Goal: Task Accomplishment & Management: Use online tool/utility

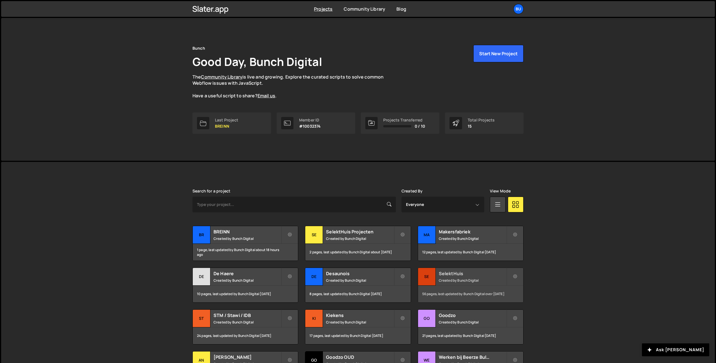
click at [457, 275] on h2 "SelektHuis" at bounding box center [473, 273] width 68 height 6
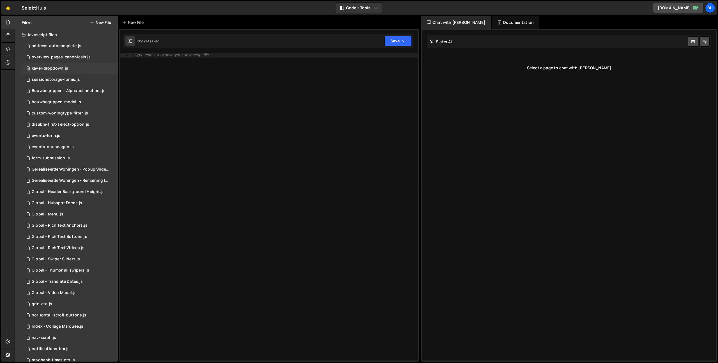
click at [58, 71] on div "2 kavel-dropdown.js 0" at bounding box center [70, 68] width 96 height 11
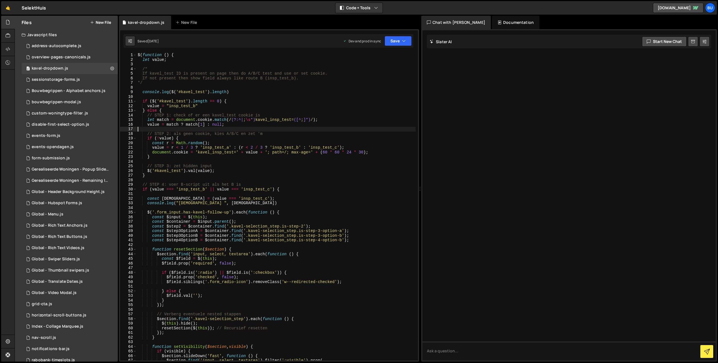
click at [267, 128] on div "$ ( function ( ) { let value ; /* If kavel_test ID is present on page then do A…" at bounding box center [276, 211] width 279 height 317
click at [303, 131] on div "$ ( function ( ) { let value ; /* If kavel_test ID is present on page then do A…" at bounding box center [276, 211] width 279 height 317
click at [295, 132] on div "$ ( function ( ) { let value ; /* If kavel_test ID is present on page then do A…" at bounding box center [276, 211] width 279 height 317
click at [256, 142] on div "$ ( function ( ) { let value ; /* If kavel_test ID is present on page then do A…" at bounding box center [276, 211] width 279 height 317
drag, startPoint x: 262, startPoint y: 136, endPoint x: 260, endPoint y: 126, distance: 9.4
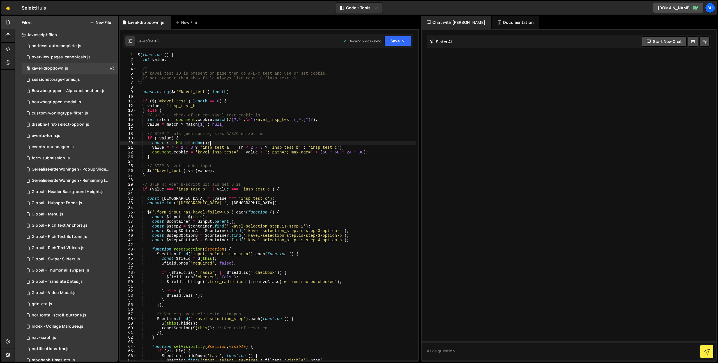
click at [262, 136] on div "$ ( function ( ) { let value ; /* If kavel_test ID is present on page then do A…" at bounding box center [276, 211] width 279 height 317
click at [198, 59] on div "$ ( function ( ) { let value ; /* If kavel_test ID is present on page then do A…" at bounding box center [276, 211] width 279 height 317
type textarea "let value;"
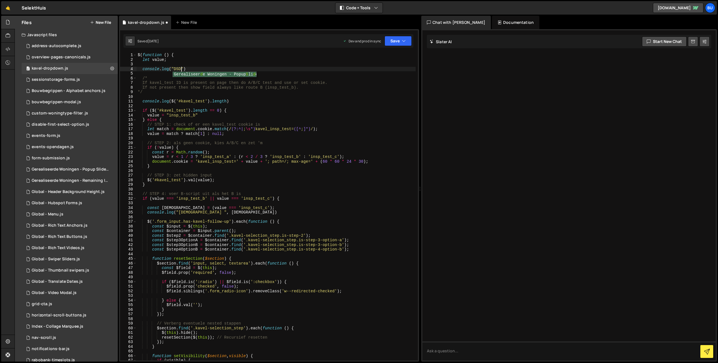
scroll to position [0, 3]
click at [183, 69] on div "$ ( function ( ) { let value ; console . log ( "DSDASD" ) /* If kavel_test ID i…" at bounding box center [276, 211] width 279 height 317
drag, startPoint x: 183, startPoint y: 69, endPoint x: 187, endPoint y: 67, distance: 4.5
click at [183, 69] on div "$ ( function ( ) { let value ; console . log ( "DSDASD" ) /* If kavel_test ID i…" at bounding box center [276, 211] width 279 height 317
click at [400, 39] on button "Save" at bounding box center [398, 41] width 27 height 10
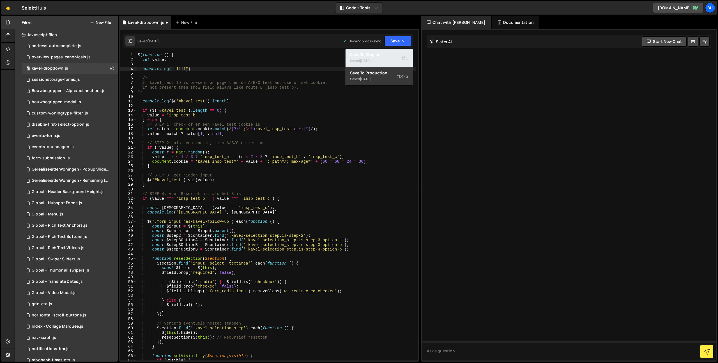
click at [379, 54] on div "Save to Staging S" at bounding box center [379, 55] width 58 height 6
drag, startPoint x: 201, startPoint y: 156, endPoint x: 207, endPoint y: 148, distance: 10.2
click at [201, 156] on div "$ ( function ( ) { let value ; console . log ( "11111" ) /* If kavel_test ID is…" at bounding box center [276, 211] width 279 height 317
click at [222, 141] on div "$ ( function ( ) { let value ; console . log ( "11111" ) /* If kavel_test ID is…" at bounding box center [276, 211] width 279 height 317
click at [201, 168] on div "$ ( function ( ) { let value ; console . log ( "11111" ) /* If kavel_test ID is…" at bounding box center [276, 211] width 279 height 317
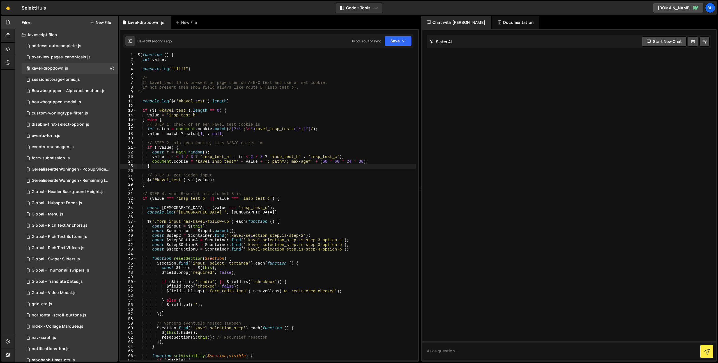
type textarea "}"
drag, startPoint x: 226, startPoint y: 166, endPoint x: 222, endPoint y: 166, distance: 4.2
click at [226, 166] on div "$ ( function ( ) { let value ; console . log ( "11111" ) /* If kavel_test ID is…" at bounding box center [276, 211] width 279 height 317
click at [227, 169] on div "$ ( function ( ) { let value ; console . log ( "11111" ) /* If kavel_test ID is…" at bounding box center [276, 211] width 279 height 317
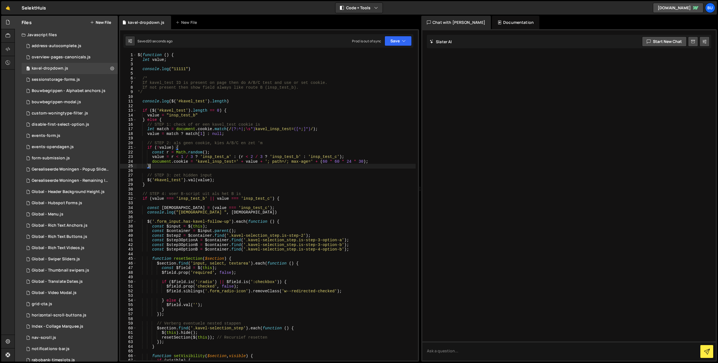
scroll to position [0, 0]
click at [220, 161] on div "$ ( function ( ) { let value ; console . log ( "11111" ) /* If kavel_test ID is…" at bounding box center [276, 211] width 279 height 317
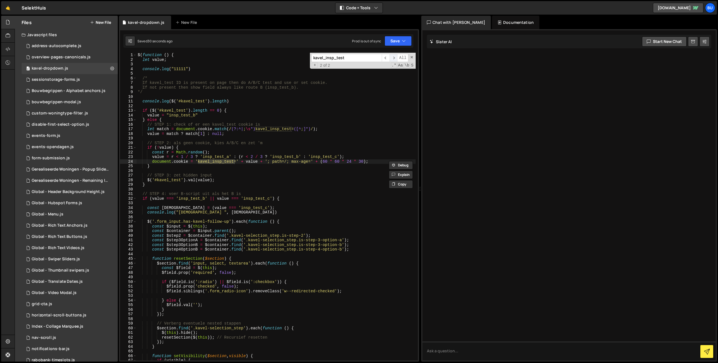
click at [393, 56] on span "​" at bounding box center [394, 58] width 8 height 8
drag, startPoint x: 286, startPoint y: 142, endPoint x: 275, endPoint y: 146, distance: 11.6
click at [286, 142] on div "$ ( function ( ) { let value ; console . log ( "11111" ) /* If kavel_test ID is…" at bounding box center [276, 211] width 279 height 317
click at [200, 168] on div "$ ( function ( ) { let value ; console . log ( "11111" ) /* If kavel_test ID is…" at bounding box center [276, 211] width 279 height 317
type textarea "}"
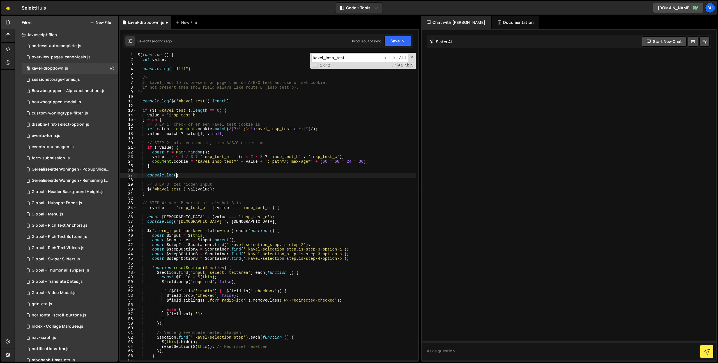
scroll to position [0, 2]
click at [162, 130] on div "$ ( function ( ) { let value ; console . log ( "11111" ) /* If kavel_test ID is…" at bounding box center [276, 211] width 279 height 317
drag, startPoint x: 162, startPoint y: 130, endPoint x: 165, endPoint y: 133, distance: 4.8
click at [162, 130] on div "$ ( function ( ) { let value ; console . log ( "11111" ) /* If kavel_test ID is…" at bounding box center [276, 211] width 279 height 317
click at [176, 176] on div "$ ( function ( ) { let value ; console . log ( "11111" ) /* If kavel_test ID is…" at bounding box center [276, 211] width 279 height 317
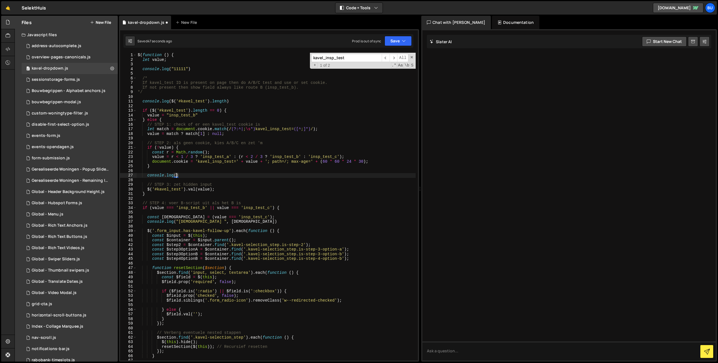
paste textarea "match"
click at [192, 176] on div "$ ( function ( ) { let value ; console . log ( "11111" ) /* If kavel_test ID is…" at bounding box center [276, 211] width 279 height 317
drag, startPoint x: 151, startPoint y: 163, endPoint x: 187, endPoint y: 162, distance: 36.5
click at [187, 161] on div "$ ( function ( ) { let value ; console . log ( "11111" ) /* If kavel_test ID is…" at bounding box center [276, 211] width 279 height 317
type textarea "document.cookie = 'kavel_insp_test=' + value + '; path=/; max-age=' + ([DEMOGRA…"
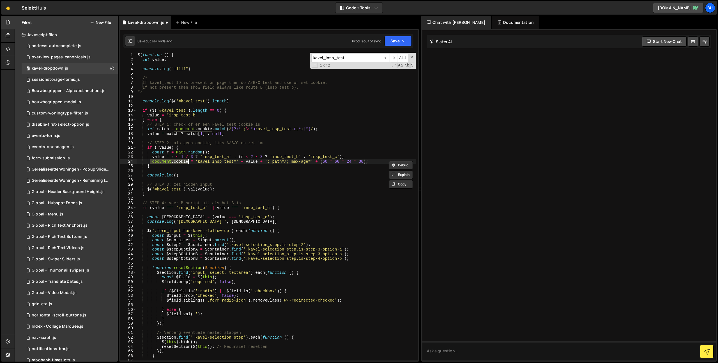
click at [192, 171] on div "$ ( function ( ) { let value ; console . log ( "11111" ) /* If kavel_test ID is…" at bounding box center [276, 211] width 279 height 317
click at [220, 136] on div "$ ( function ( ) { let value ; console . log ( "11111" ) /* If kavel_test ID is…" at bounding box center [276, 211] width 279 height 317
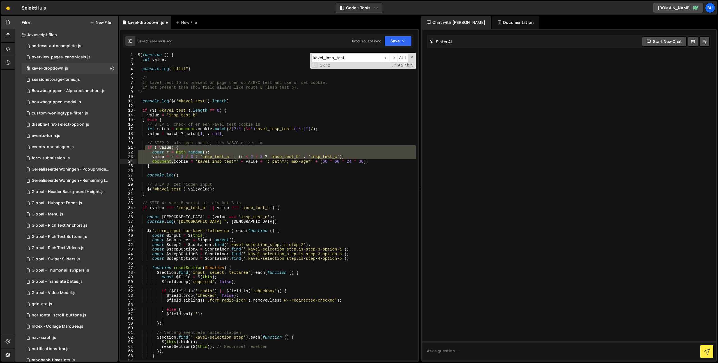
drag, startPoint x: 145, startPoint y: 146, endPoint x: 176, endPoint y: 165, distance: 36.8
click at [177, 166] on div "$ ( function ( ) { let value ; console . log ( "11111" ) /* If kavel_test ID is…" at bounding box center [276, 211] width 279 height 317
click at [213, 165] on div "$ ( function ( ) { let value ; console . log ( "11111" ) /* If kavel_test ID is…" at bounding box center [276, 207] width 279 height 308
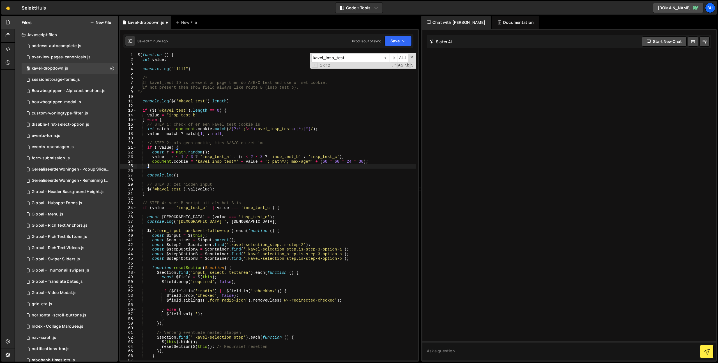
click at [178, 174] on div "$ ( function ( ) { let value ; console . log ( "11111" ) /* If kavel_test ID is…" at bounding box center [276, 211] width 279 height 317
paste textarea "?.split('=')[1];"
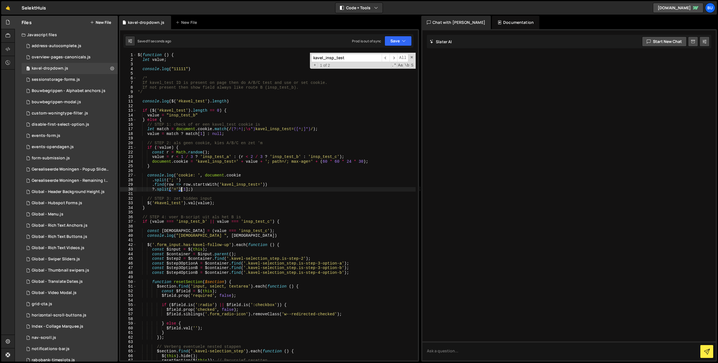
click at [203, 190] on div "$ ( function ( ) { let value ; console . log ( "11111" ) /* If kavel_test ID is…" at bounding box center [276, 211] width 279 height 317
click at [193, 209] on div "$ ( function ( ) { let value ; console . log ( "11111" ) /* If kavel_test ID is…" at bounding box center [276, 211] width 279 height 317
type textarea "}"
click at [212, 192] on div "$ ( function ( ) { let value ; console . log ( "11111" ) /* If kavel_test ID is…" at bounding box center [276, 211] width 279 height 317
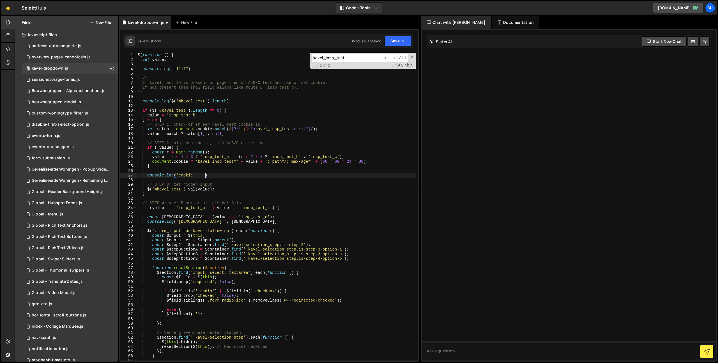
click at [227, 174] on div "$ ( function ( ) { let value ; console . log ( "11111" ) /* If kavel_test ID is…" at bounding box center [276, 211] width 279 height 317
click at [204, 177] on div "$ ( function ( ) { let value ; console . log ( "11111" ) /* If kavel_test ID is…" at bounding box center [276, 211] width 279 height 317
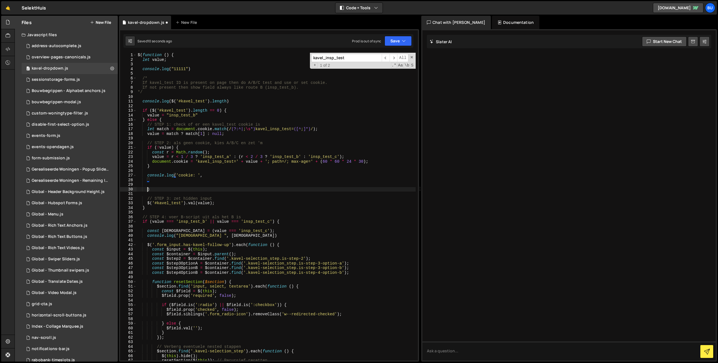
type textarea ")"
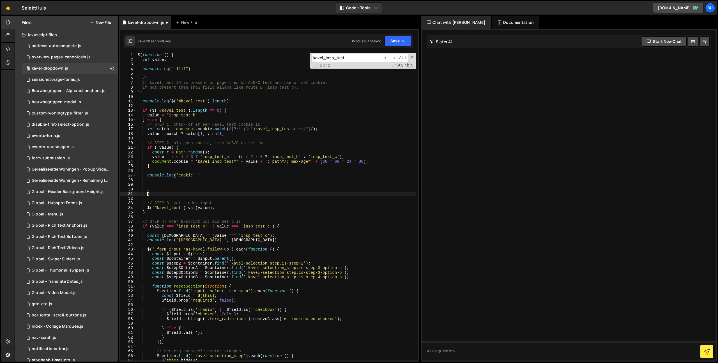
scroll to position [0, 0]
paste textarea "?.split('=')[1];"
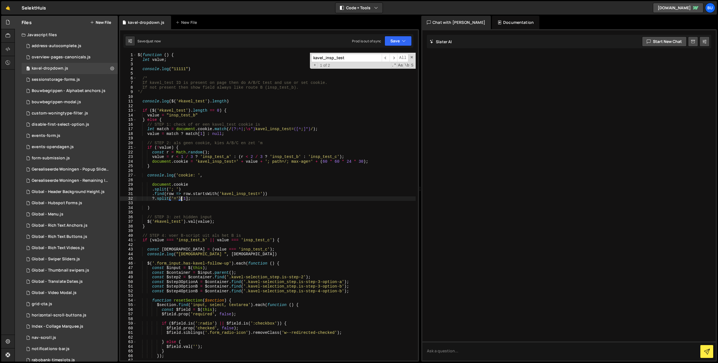
type textarea "?.split('=')[1];"
click at [205, 181] on div "$ ( function ( ) { let value ; console . log ( "11111" ) /* If kavel_test ID is…" at bounding box center [276, 211] width 279 height 317
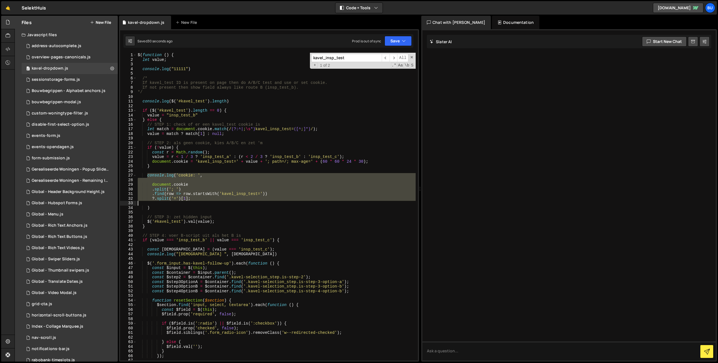
drag, startPoint x: 147, startPoint y: 174, endPoint x: 185, endPoint y: 206, distance: 49.4
click at [185, 206] on div "$ ( function ( ) { let value ; console . log ( "11111" ) /* If kavel_test ID is…" at bounding box center [276, 211] width 279 height 317
click at [204, 198] on div "$ ( function ( ) { let value ; console . log ( "11111" ) /* If kavel_test ID is…" at bounding box center [276, 207] width 279 height 308
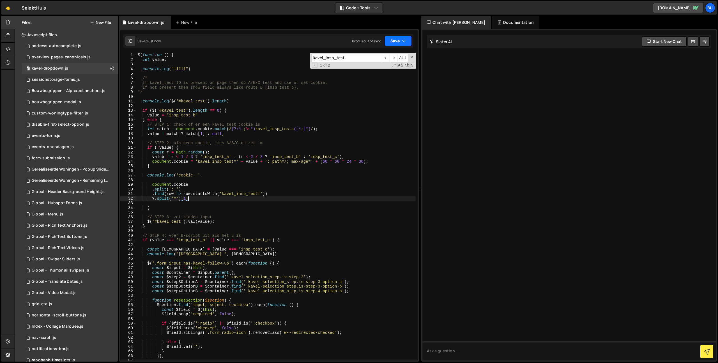
click at [400, 38] on button "Save" at bounding box center [398, 41] width 27 height 10
click at [383, 55] on div "Save to Staging S" at bounding box center [379, 55] width 58 height 6
click at [230, 128] on div "$ ( function ( ) { let value ; console . log ( "11111" ) /* If kavel_test ID is…" at bounding box center [276, 211] width 279 height 317
click at [226, 161] on div "$ ( function ( ) { let value ; console . log ( "11111" ) /* If kavel_test ID is…" at bounding box center [276, 211] width 279 height 317
type textarea "document.cookie = 'kavel_insp_test=' + value + '; path=/; max-age=' + ([DEMOGRA…"
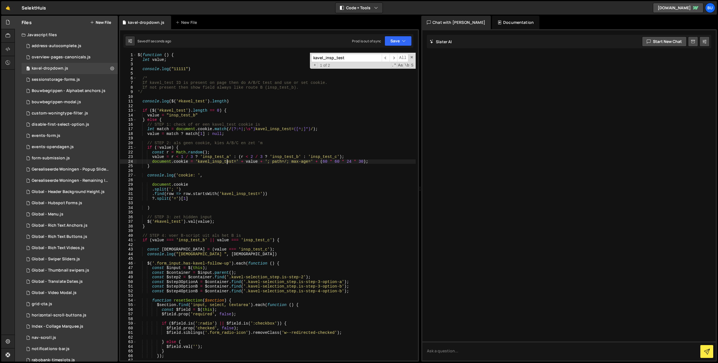
click at [211, 179] on div "$ ( function ( ) { let value ; console . log ( "11111" ) /* If kavel_test ID is…" at bounding box center [276, 211] width 279 height 317
click at [210, 174] on div "$ ( function ( ) { let value ; console . log ( "11111" ) /* If kavel_test ID is…" at bounding box center [276, 211] width 279 height 317
click at [171, 187] on div "$ ( function ( ) { let value ; console . log ( "11111" ) /* If kavel_test ID is…" at bounding box center [276, 211] width 279 height 317
click at [178, 174] on div "$ ( function ( ) { let value ; console . log ( "11111" ) /* If kavel_test ID is…" at bounding box center [276, 211] width 279 height 317
click at [213, 175] on div "$ ( function ( ) { let value ; console . log ( "11111" ) /* If kavel_test ID is…" at bounding box center [276, 211] width 279 height 317
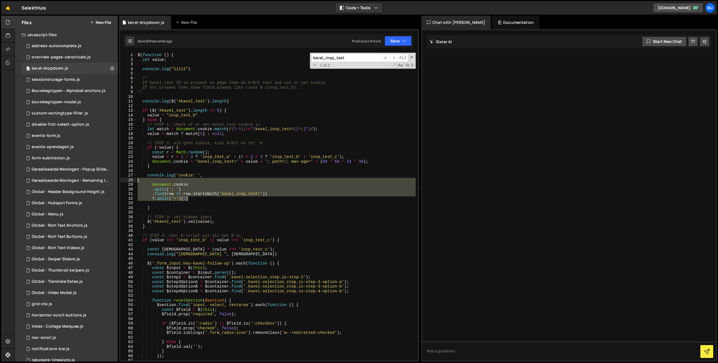
drag, startPoint x: 195, startPoint y: 200, endPoint x: 218, endPoint y: 176, distance: 33.5
click at [218, 175] on div "$ ( function ( ) { let value ; console . log ( "11111" ) /* If kavel_test ID is…" at bounding box center [276, 211] width 279 height 317
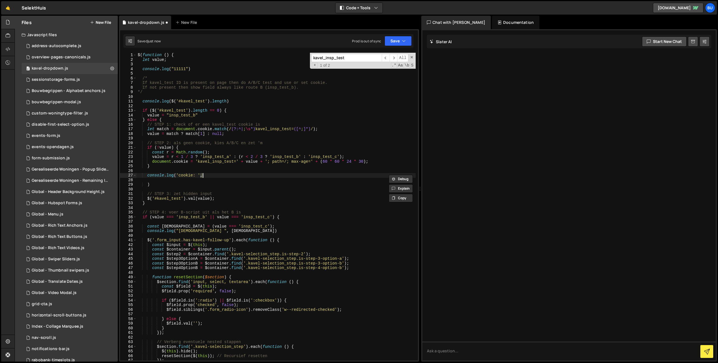
drag, startPoint x: 244, startPoint y: 144, endPoint x: 237, endPoint y: 142, distance: 7.7
click at [244, 144] on div "$ ( function ( ) { let value ; console . log ( "11111" ) /* If kavel_test ID is…" at bounding box center [276, 211] width 279 height 317
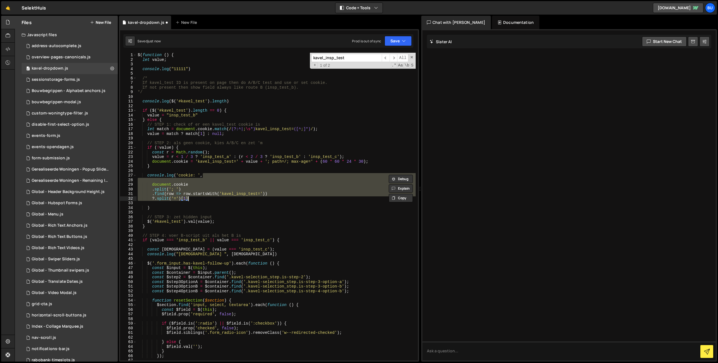
click at [230, 161] on div "$ ( function ( ) { let value ; console . log ( "11111" ) /* If kavel_test ID is…" at bounding box center [276, 211] width 279 height 317
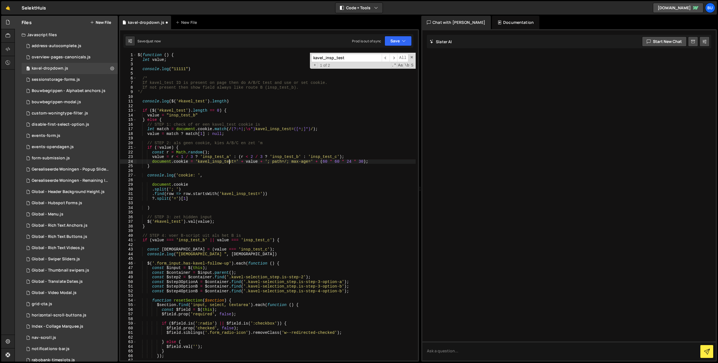
click at [233, 144] on div "$ ( function ( ) { let value ; console . log ( "11111" ) /* If kavel_test ID is…" at bounding box center [276, 211] width 279 height 317
click at [181, 68] on div "$ ( function ( ) { let value ; console . log ( "11111" ) /* If kavel_test ID is…" at bounding box center [276, 211] width 279 height 317
drag, startPoint x: 182, startPoint y: 69, endPoint x: 181, endPoint y: 63, distance: 6.2
click at [182, 69] on div "$ ( function ( ) { let value ; console . log ( "11111" ) /* If kavel_test ID is…" at bounding box center [276, 211] width 279 height 317
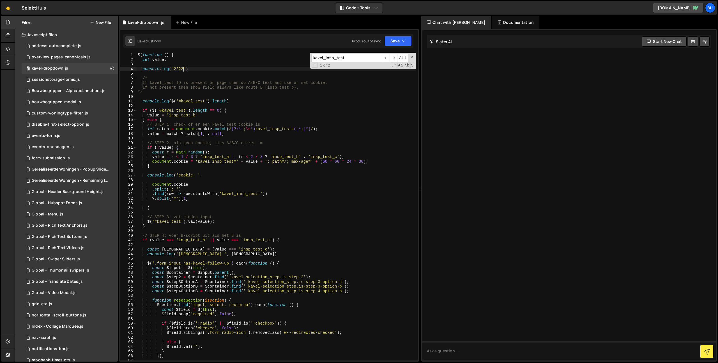
click at [224, 184] on div "$ ( function ( ) { let value ; console . log ( "2222" ) /* If kavel_test ID is …" at bounding box center [276, 211] width 279 height 317
click at [231, 175] on div "$ ( function ( ) { let value ; console . log ( "2222" ) /* If kavel_test ID is …" at bounding box center [276, 211] width 279 height 317
click at [217, 115] on div "$ ( function ( ) { let value ; console . log ( "2222" ) /* If kavel_test ID is …" at bounding box center [276, 211] width 279 height 317
drag, startPoint x: 242, startPoint y: 109, endPoint x: 236, endPoint y: 108, distance: 6.8
click at [241, 108] on div "$ ( function ( ) { let value ; console . log ( "2222" ) /* If kavel_test ID is …" at bounding box center [276, 211] width 279 height 317
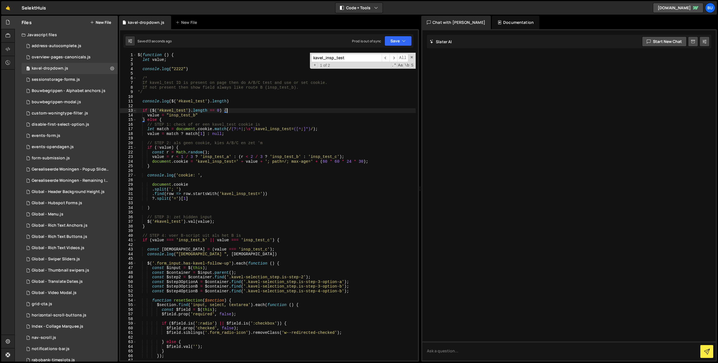
click at [222, 117] on div "$ ( function ( ) { let value ; console . log ( "2222" ) /* If kavel_test ID is …" at bounding box center [276, 211] width 279 height 317
drag, startPoint x: 242, startPoint y: 109, endPoint x: 234, endPoint y: 109, distance: 7.9
click at [242, 109] on div "$ ( function ( ) { let value ; console . log ( "2222" ) /* If kavel_test ID is …" at bounding box center [276, 211] width 279 height 317
click at [224, 116] on div "$ ( function ( ) { let value ; console . log ( "2222" ) /* If kavel_test ID is …" at bounding box center [276, 211] width 279 height 317
click at [241, 110] on div "$ ( function ( ) { let value ; console . log ( "2222" ) /* If kavel_test ID is …" at bounding box center [276, 211] width 279 height 317
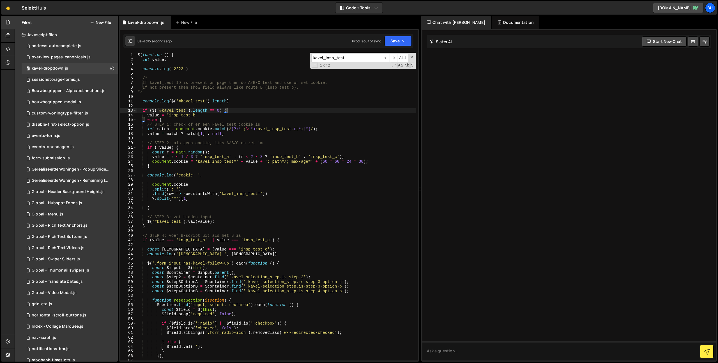
click at [224, 117] on div "$ ( function ( ) { let value ; console . log ( "2222" ) /* If kavel_test ID is …" at bounding box center [276, 211] width 279 height 317
click at [241, 110] on div "$ ( function ( ) { let value ; console . log ( "2222" ) /* If kavel_test ID is …" at bounding box center [276, 211] width 279 height 317
drag, startPoint x: 179, startPoint y: 102, endPoint x: 206, endPoint y: 102, distance: 26.1
click at [206, 102] on div "$ ( function ( ) { let value ; console . log ( "2222" ) /* If kavel_test ID is …" at bounding box center [276, 211] width 279 height 317
click at [211, 116] on div "$ ( function ( ) { let value ; console . log ( "2222" ) /* If kavel_test ID is …" at bounding box center [276, 211] width 279 height 317
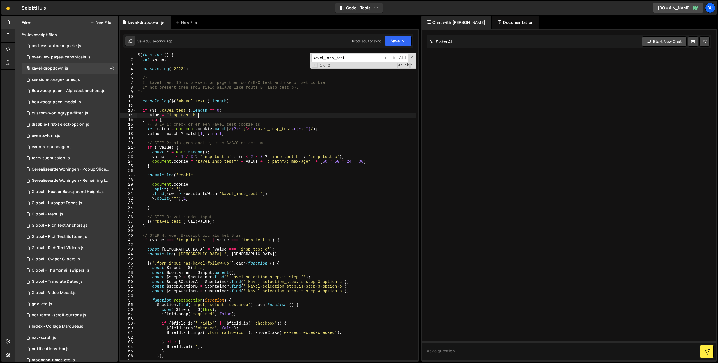
click at [239, 99] on div "$ ( function ( ) { let value ; console . log ( "2222" ) /* If kavel_test ID is …" at bounding box center [276, 211] width 279 height 317
type textarea "console.log($('#kavel_test').length)"
click at [232, 107] on div "$ ( function ( ) { let value ; console . log ( "2222" ) /* If kavel_test ID is …" at bounding box center [276, 211] width 279 height 317
click at [194, 120] on div "$ ( function ( ) { let value ; console . log ( "2222" ) /* If kavel_test ID is …" at bounding box center [276, 211] width 279 height 317
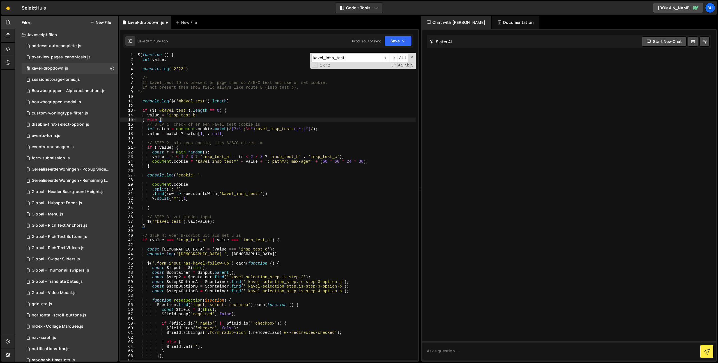
click at [211, 118] on div "$ ( function ( ) { let value ; console . log ( "2222" ) /* If kavel_test ID is …" at bounding box center [276, 211] width 279 height 317
click at [237, 109] on div "$ ( function ( ) { let value ; console . log ( "2222" ) /* If kavel_test ID is …" at bounding box center [276, 211] width 279 height 317
click at [221, 116] on div "$ ( function ( ) { let value ; console . log ( "2222" ) /* If kavel_test ID is …" at bounding box center [276, 211] width 279 height 317
drag, startPoint x: 199, startPoint y: 68, endPoint x: 200, endPoint y: 63, distance: 5.7
click at [199, 64] on div "$ ( function ( ) { let value ; console . log ( "2222" ) /* If kavel_test ID is …" at bounding box center [276, 211] width 279 height 317
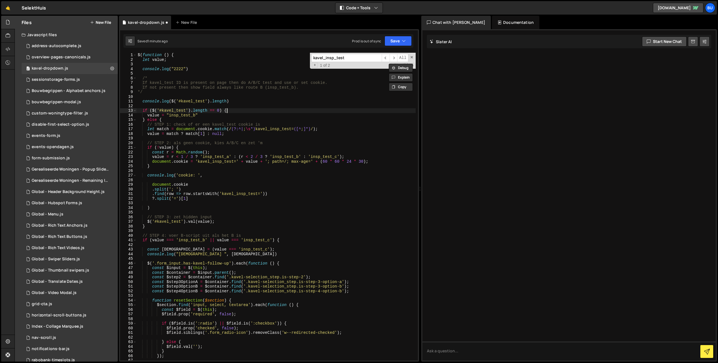
click at [231, 109] on div "$ ( function ( ) { let value ; console . log ( "2222" ) /* If kavel_test ID is …" at bounding box center [276, 211] width 279 height 317
click at [227, 117] on div "$ ( function ( ) { let value ; console . log ( "2222" ) /* If kavel_test ID is …" at bounding box center [276, 211] width 279 height 317
paste textarea "console.log("2222")"
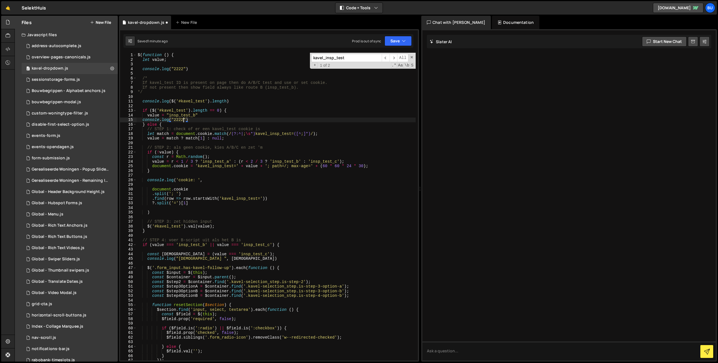
click at [183, 121] on div "$ ( function ( ) { let value ; console . log ( "2222" ) /* If kavel_test ID is …" at bounding box center [276, 211] width 279 height 317
click at [247, 139] on div "$ ( function ( ) { let value ; console . log ( "2222" ) /* If kavel_test ID is …" at bounding box center [276, 211] width 279 height 317
paste textarea "console.log("2222")"
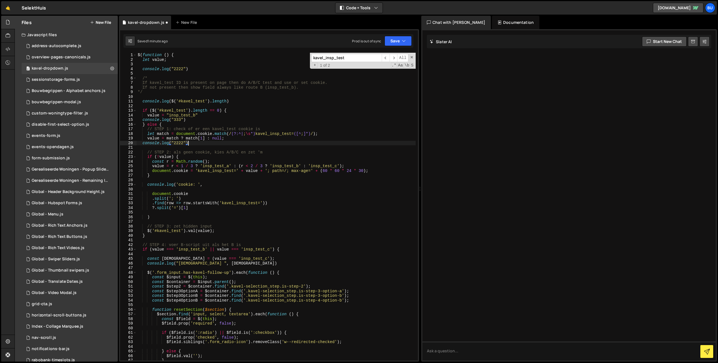
click at [179, 145] on div "$ ( function ( ) { let value ; console . log ( "2222" ) /* If kavel_test ID is …" at bounding box center [276, 211] width 279 height 317
drag, startPoint x: 179, startPoint y: 145, endPoint x: 183, endPoint y: 144, distance: 3.7
click at [179, 145] on div "$ ( function ( ) { let value ; console . log ( "2222" ) /* If kavel_test ID is …" at bounding box center [276, 211] width 279 height 317
click at [223, 135] on div "$ ( function ( ) { let value ; console . log ( "2222" ) /* If kavel_test ID is …" at bounding box center [276, 211] width 279 height 317
click at [217, 157] on div "$ ( function ( ) { let value ; console . log ( "2222" ) /* If kavel_test ID is …" at bounding box center [276, 211] width 279 height 317
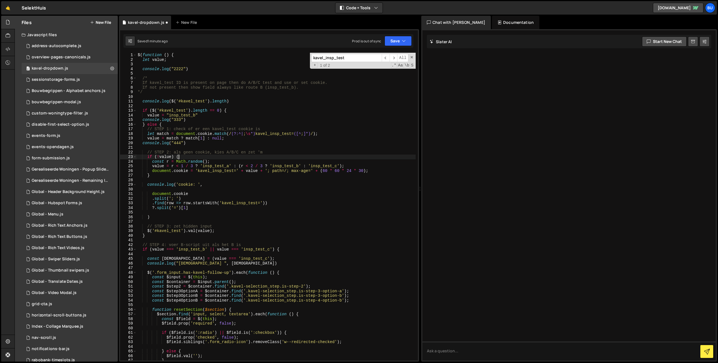
scroll to position [0, 3]
paste textarea "console.log("2222")"
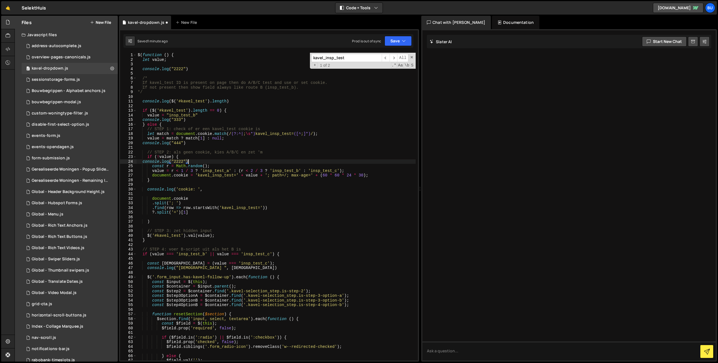
click at [178, 163] on div "$ ( function ( ) { let value ; console . log ( "2222" ) /* If kavel_test ID is …" at bounding box center [276, 211] width 279 height 317
type textarea "console.log("555")"
click at [164, 186] on div "$ ( function ( ) { let value ; console . log ( "2222" ) /* If kavel_test ID is …" at bounding box center [276, 211] width 279 height 317
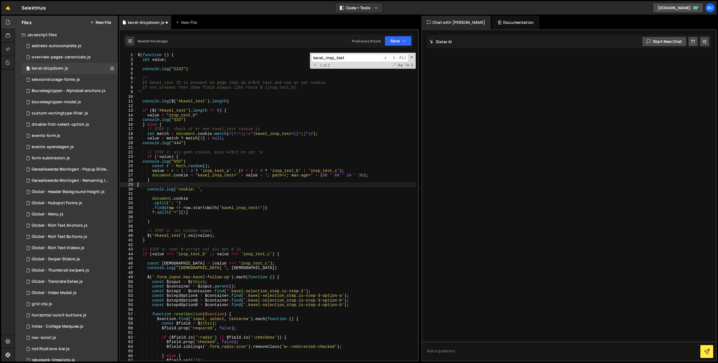
scroll to position [0, 0]
paste textarea "console.log("2222")"
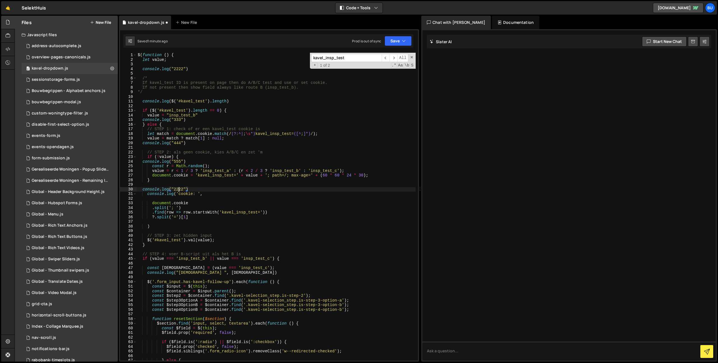
click at [179, 189] on div "$ ( function ( ) { let value ; console . log ( "2222" ) /* If kavel_test ID is …" at bounding box center [276, 211] width 279 height 317
drag, startPoint x: 217, startPoint y: 168, endPoint x: 222, endPoint y: 156, distance: 12.9
click at [217, 168] on div "$ ( function ( ) { let value ; console . log ( "2222" ) /* If kavel_test ID is …" at bounding box center [276, 211] width 279 height 317
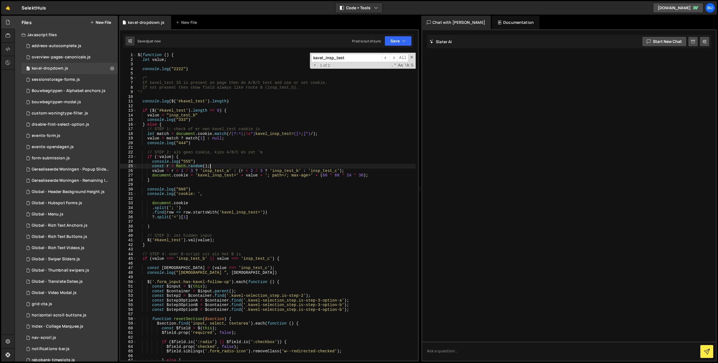
click at [210, 161] on div "$ ( function ( ) { let value ; console . log ( "2222" ) /* If kavel_test ID is …" at bounding box center [276, 211] width 279 height 317
type textarea "console.log("555")"
drag, startPoint x: 227, startPoint y: 146, endPoint x: 227, endPoint y: 141, distance: 5.3
click at [227, 146] on div "$ ( function ( ) { let value ; console . log ( "2222" ) /* If kavel_test ID is …" at bounding box center [276, 211] width 279 height 317
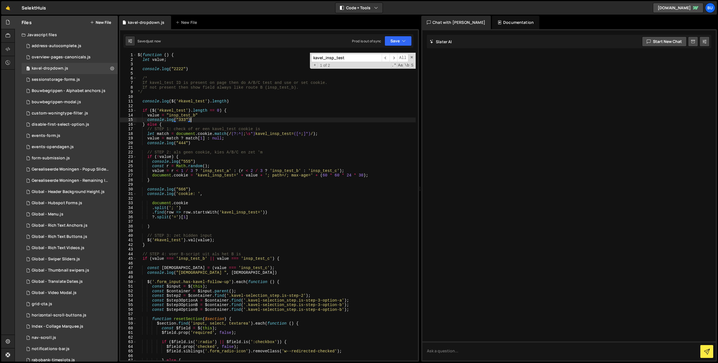
click at [221, 118] on div "$ ( function ( ) { let value ; console . log ( "2222" ) /* If kavel_test ID is …" at bounding box center [276, 211] width 279 height 317
click at [214, 117] on div "$ ( function ( ) { let value ; console . log ( "2222" ) /* If kavel_test ID is …" at bounding box center [276, 211] width 279 height 317
click at [210, 119] on div "$ ( function ( ) { let value ; console . log ( "2222" ) /* If kavel_test ID is …" at bounding box center [276, 211] width 279 height 317
click at [213, 115] on div "$ ( function ( ) { let value ; console . log ( "2222" ) /* If kavel_test ID is …" at bounding box center [276, 211] width 279 height 317
drag, startPoint x: 208, startPoint y: 119, endPoint x: 211, endPoint y: 116, distance: 5.0
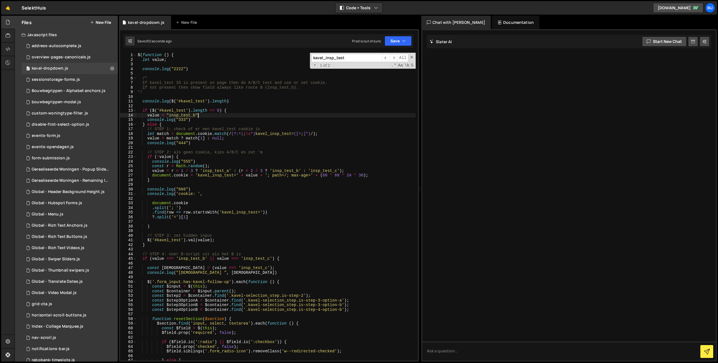
click at [208, 119] on div "$ ( function ( ) { let value ; console . log ( "2222" ) /* If kavel_test ID is …" at bounding box center [276, 211] width 279 height 317
click at [213, 115] on div "$ ( function ( ) { let value ; console . log ( "2222" ) /* If kavel_test ID is …" at bounding box center [276, 211] width 279 height 317
drag, startPoint x: 206, startPoint y: 120, endPoint x: 211, endPoint y: 116, distance: 5.8
click at [206, 120] on div "$ ( function ( ) { let value ; console . log ( "2222" ) /* If kavel_test ID is …" at bounding box center [276, 211] width 279 height 317
click at [214, 115] on div "$ ( function ( ) { let value ; console . log ( "2222" ) /* If kavel_test ID is …" at bounding box center [276, 211] width 279 height 317
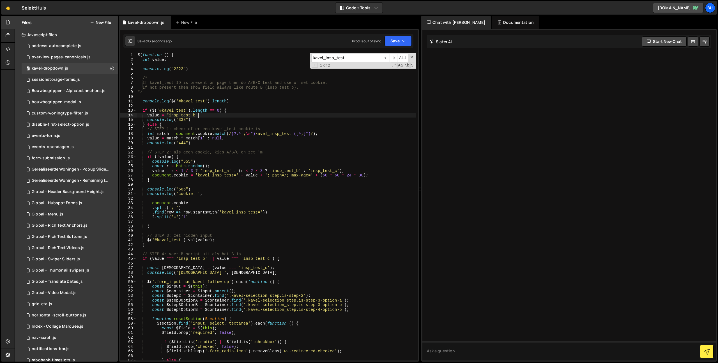
drag, startPoint x: 206, startPoint y: 119, endPoint x: 211, endPoint y: 116, distance: 5.8
click at [206, 119] on div "$ ( function ( ) { let value ; console . log ( "2222" ) /* If kavel_test ID is …" at bounding box center [276, 211] width 279 height 317
click at [216, 114] on div "$ ( function ( ) { let value ; console . log ( "2222" ) /* If kavel_test ID is …" at bounding box center [276, 211] width 279 height 317
click at [206, 120] on div "$ ( function ( ) { let value ; console . log ( "2222" ) /* If kavel_test ID is …" at bounding box center [276, 211] width 279 height 317
drag, startPoint x: 214, startPoint y: 115, endPoint x: 210, endPoint y: 116, distance: 4.7
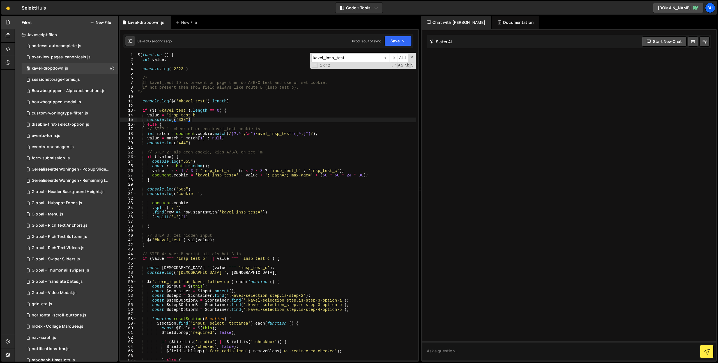
click at [214, 115] on div "$ ( function ( ) { let value ; console . log ( "2222" ) /* If kavel_test ID is …" at bounding box center [276, 211] width 279 height 317
click at [205, 121] on div "$ ( function ( ) { let value ; console . log ( "2222" ) /* If kavel_test ID is …" at bounding box center [276, 211] width 279 height 317
click at [211, 117] on div "$ ( function ( ) { let value ; console . log ( "2222" ) /* If kavel_test ID is …" at bounding box center [276, 211] width 279 height 317
click at [205, 121] on div "$ ( function ( ) { let value ; console . log ( "2222" ) /* If kavel_test ID is …" at bounding box center [276, 211] width 279 height 317
click at [210, 115] on div "$ ( function ( ) { let value ; console . log ( "2222" ) /* If kavel_test ID is …" at bounding box center [276, 211] width 279 height 317
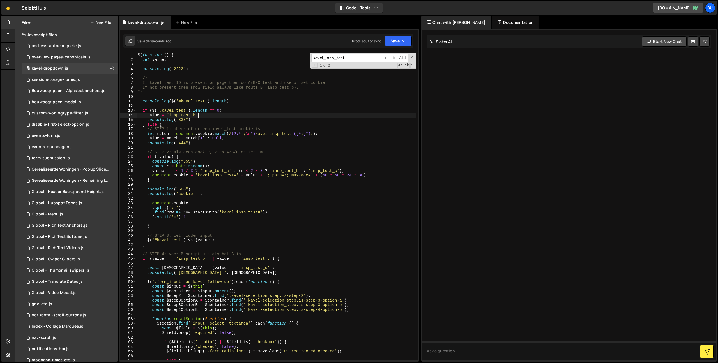
click at [203, 121] on div "$ ( function ( ) { let value ; console . log ( "2222" ) /* If kavel_test ID is …" at bounding box center [276, 211] width 279 height 317
click at [211, 114] on div "$ ( function ( ) { let value ; console . log ( "2222" ) /* If kavel_test ID is …" at bounding box center [276, 211] width 279 height 317
click at [267, 156] on div "$ ( function ( ) { let value ; console . log ( "2222" ) /* If kavel_test ID is …" at bounding box center [276, 211] width 279 height 317
click at [280, 151] on div "$ ( function ( ) { let value ; console . log ( "2222" ) /* If kavel_test ID is …" at bounding box center [276, 211] width 279 height 317
click at [209, 118] on div "$ ( function ( ) { let value ; console . log ( "2222" ) /* If kavel_test ID is …" at bounding box center [276, 211] width 279 height 317
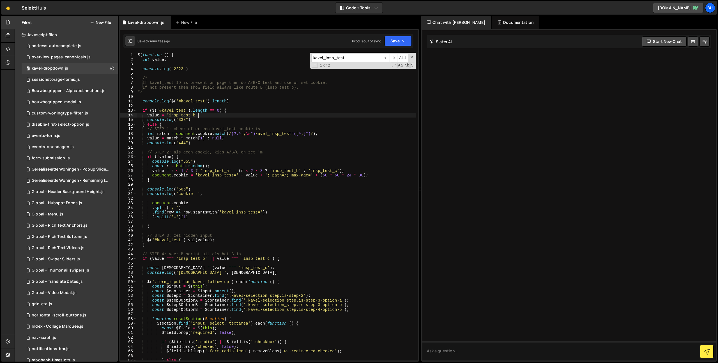
click at [212, 116] on div "$ ( function ( ) { let value ; console . log ( "2222" ) /* If kavel_test ID is …" at bounding box center [276, 211] width 279 height 317
drag, startPoint x: 213, startPoint y: 121, endPoint x: 211, endPoint y: 117, distance: 4.2
click at [215, 118] on div "$ ( function ( ) { let value ; console . log ( "2222" ) /* If kavel_test ID is …" at bounding box center [276, 211] width 279 height 317
drag, startPoint x: 196, startPoint y: 68, endPoint x: 195, endPoint y: 65, distance: 3.9
click at [195, 65] on div "$ ( function ( ) { let value ; console . log ( "2222" ) /* If kavel_test ID is …" at bounding box center [276, 211] width 279 height 317
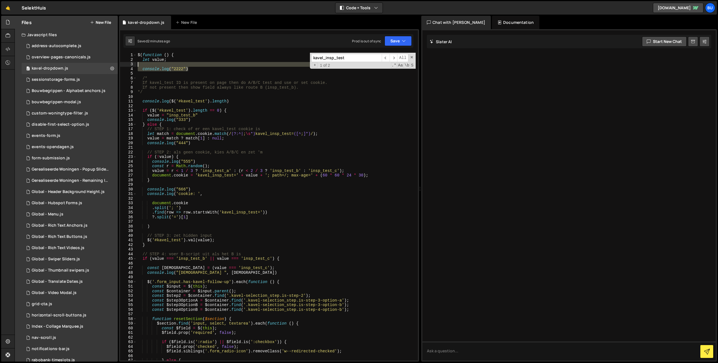
type textarea "console.log("2222")"
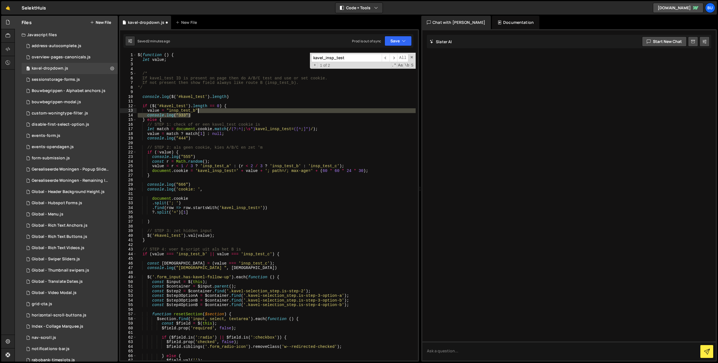
click at [210, 111] on div "$ ( function ( ) { let value ; /* If kavel_test ID is present on page then do A…" at bounding box center [276, 211] width 279 height 317
click at [204, 118] on div "$ ( function ( ) { let value ; /* If kavel_test ID is present on page then do A…" at bounding box center [276, 211] width 279 height 317
drag, startPoint x: 208, startPoint y: 115, endPoint x: 210, endPoint y: 112, distance: 4.0
click at [212, 112] on div "$ ( function ( ) { let value ; /* If kavel_test ID is present on page then do A…" at bounding box center [276, 211] width 279 height 317
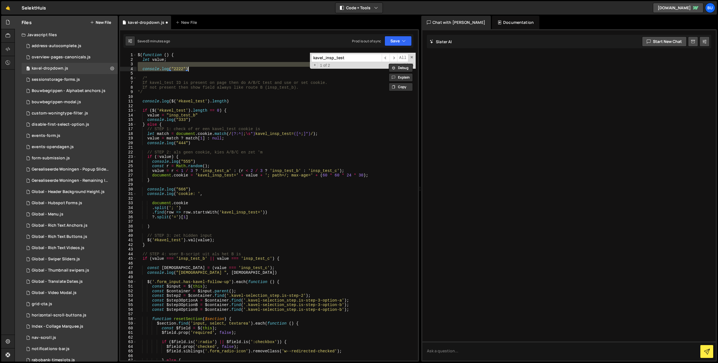
click at [207, 69] on div "$ ( function ( ) { let value ; console . log ( "2222" ) /* If kavel_test ID is …" at bounding box center [276, 207] width 279 height 308
drag, startPoint x: 197, startPoint y: 68, endPoint x: 194, endPoint y: 65, distance: 3.8
click at [197, 62] on div "$ ( function ( ) { let value ; console . log ( "2222" ) /* If kavel_test ID is …" at bounding box center [276, 211] width 279 height 317
type textarea "console.log("2222")"
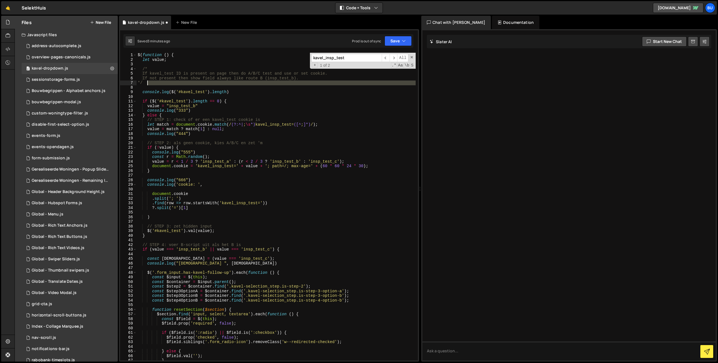
click at [195, 85] on div "$ ( function ( ) { let value ; /* If kavel_test ID is present on page then do A…" at bounding box center [276, 211] width 279 height 317
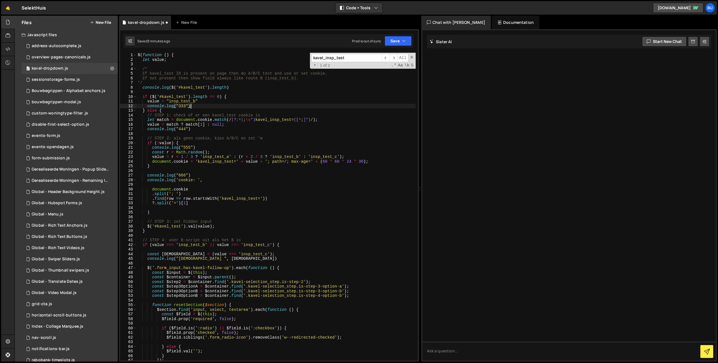
drag, startPoint x: 207, startPoint y: 105, endPoint x: 212, endPoint y: 102, distance: 6.0
click at [212, 102] on div "$ ( function ( ) { let value ; /* If kavel_test ID is present on page then do A…" at bounding box center [276, 211] width 279 height 317
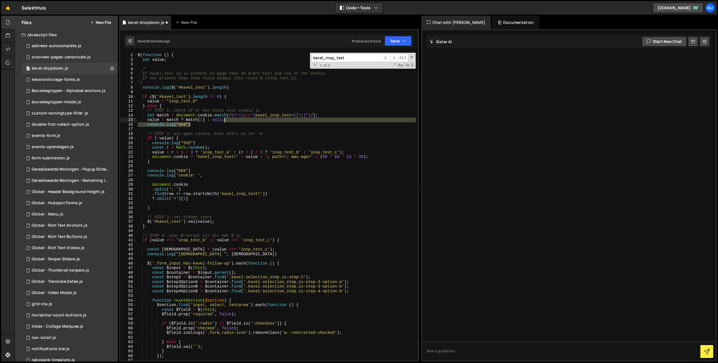
drag, startPoint x: 204, startPoint y: 124, endPoint x: 229, endPoint y: 122, distance: 24.5
click at [233, 122] on div "$ ( function ( ) { let value ; /* If kavel_test ID is present on page then do A…" at bounding box center [276, 211] width 279 height 317
click at [272, 173] on div "$ ( function ( ) { let value ; /* If kavel_test ID is present on page then do A…" at bounding box center [276, 211] width 279 height 317
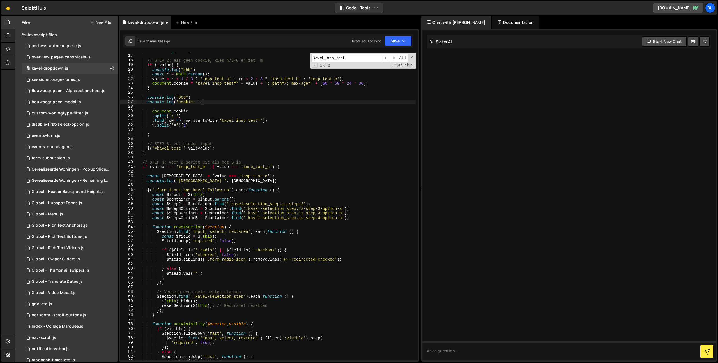
scroll to position [73, 0]
click at [199, 211] on div "console . log ( "444" ) // STEP 2: als geen cookie, kies A/B/C en zet 'm if ( !…" at bounding box center [276, 207] width 279 height 317
click at [211, 212] on div "console . log ( "444" ) // STEP 2: als geen cookie, kies A/B/C en zet 'm if ( !…" at bounding box center [276, 207] width 279 height 317
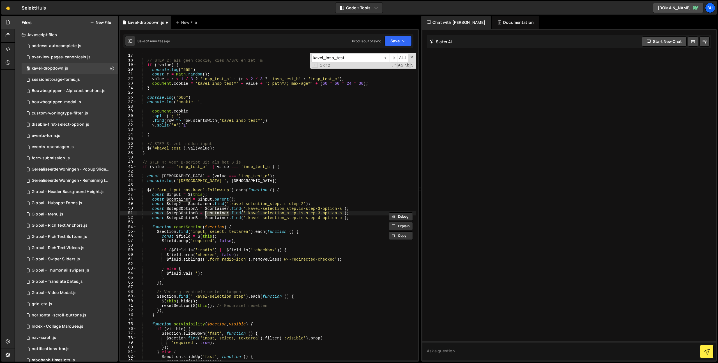
click at [220, 210] on div "console . log ( "444" ) // STEP 2: als geen cookie, kies A/B/C en zet 'm if ( !…" at bounding box center [276, 207] width 279 height 317
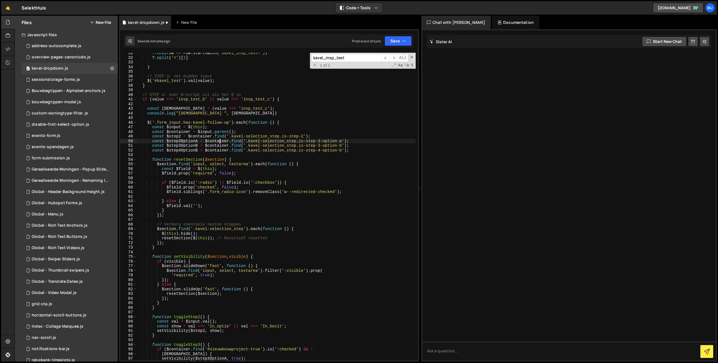
scroll to position [152, 0]
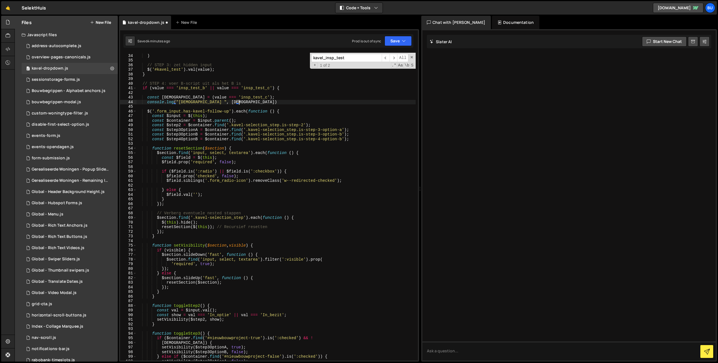
drag, startPoint x: 258, startPoint y: 104, endPoint x: 266, endPoint y: 98, distance: 9.3
click at [266, 100] on div ") // STEP 3: zet hidden input $ ( '#kavel_test' ) . val ( value ) ; } // STEP 4…" at bounding box center [276, 207] width 279 height 317
click at [234, 123] on div ") // STEP 3: zet hidden input $ ( '#kavel_test' ) . val ( value ) ; } // STEP 4…" at bounding box center [276, 207] width 279 height 317
click at [264, 102] on div ") // STEP 3: zet hidden input $ ( '#kavel_test' ) . val ( value ) ; } // STEP 4…" at bounding box center [276, 207] width 279 height 317
type textarea "console.log("[DEMOGRAPHIC_DATA] ", [DEMOGRAPHIC_DATA])"
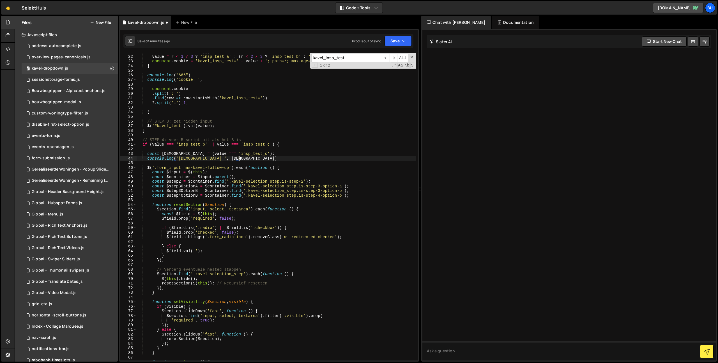
scroll to position [31, 0]
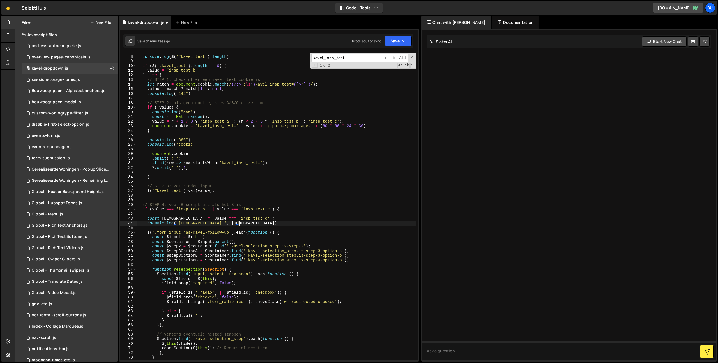
click at [225, 215] on div "*/ console . log ( $ ( '#kavel_test' ) . length ) if ( $ ( '#kavel_test' ) . le…" at bounding box center [276, 208] width 279 height 317
click at [239, 207] on div "*/ console . log ( $ ( '#kavel_test' ) . length ) if ( $ ( '#kavel_test' ) . le…" at bounding box center [276, 208] width 279 height 317
type textarea "if (value === 'insp_test_b' || value === 'insp_test_c') {"
click at [254, 200] on div "*/ console . log ( $ ( '#kavel_test' ) . length ) if ( $ ( '#kavel_test' ) . le…" at bounding box center [276, 208] width 279 height 317
drag, startPoint x: 142, startPoint y: 211, endPoint x: 145, endPoint y: 213, distance: 3.9
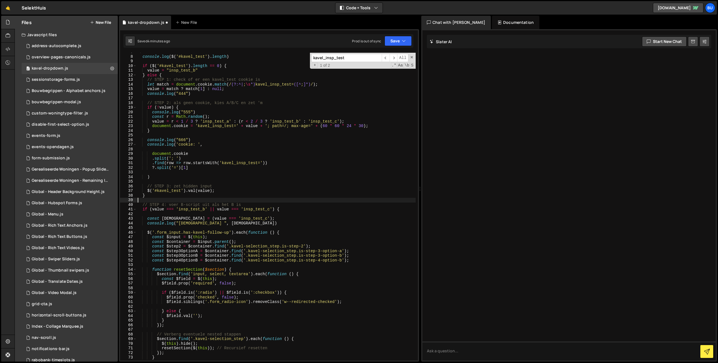
click at [142, 211] on div "*/ console . log ( $ ( '#kavel_test' ) . length ) if ( $ ( '#kavel_test' ) . le…" at bounding box center [276, 208] width 279 height 317
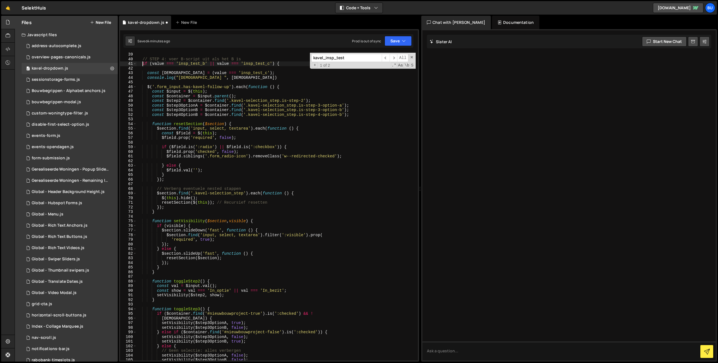
scroll to position [126, 0]
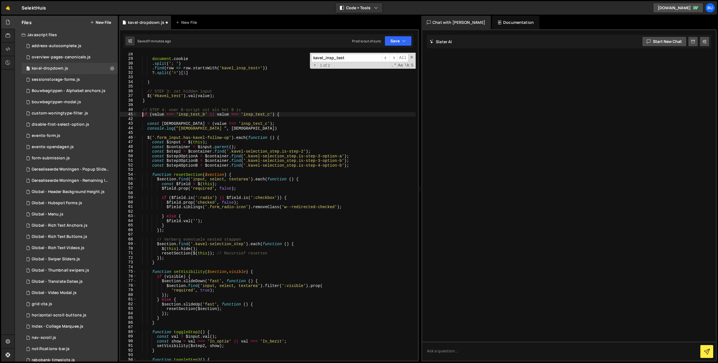
click at [291, 113] on div "document . cookie . [GEOGRAPHIC_DATA] ( '; ' ) . find ( row => row . startsWith…" at bounding box center [276, 210] width 279 height 317
click at [305, 100] on div "document . cookie . [GEOGRAPHIC_DATA] ( '; ' ) . find ( row => row . startsWith…" at bounding box center [276, 210] width 279 height 317
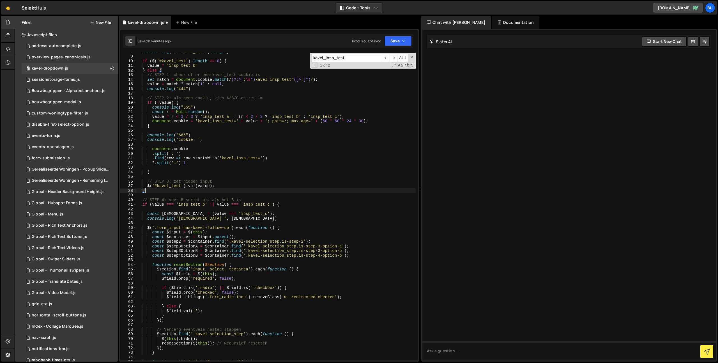
scroll to position [36, 0]
click at [284, 140] on div "console . log ( $ ( '#kavel_test' ) . length ) if ( $ ( '#kavel_test' ) . lengt…" at bounding box center [276, 207] width 279 height 317
click at [273, 163] on div "console . log ( $ ( '#kavel_test' ) . length ) if ( $ ( '#kavel_test' ) . lengt…" at bounding box center [276, 207] width 279 height 317
click at [318, 153] on div "console . log ( $ ( '#kavel_test' ) . length ) if ( $ ( '#kavel_test' ) . lengt…" at bounding box center [276, 207] width 279 height 317
click at [324, 152] on div "console . log ( $ ( '#kavel_test' ) . length ) if ( $ ( '#kavel_test' ) . lengt…" at bounding box center [276, 207] width 279 height 317
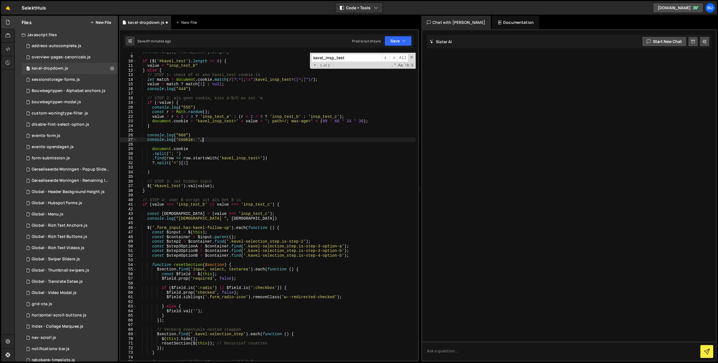
click at [334, 139] on div "console . log ( $ ( '#kavel_test' ) . length ) if ( $ ( '#kavel_test' ) . lengt…" at bounding box center [276, 207] width 279 height 317
click at [329, 147] on div "console . log ( $ ( '#kavel_test' ) . length ) if ( $ ( '#kavel_test' ) . lengt…" at bounding box center [276, 207] width 279 height 317
type textarea "document.cookie"
click at [332, 143] on div "console . log ( $ ( '#kavel_test' ) . length ) if ( $ ( '#kavel_test' ) . lengt…" at bounding box center [276, 207] width 279 height 317
click at [321, 138] on div "console . log ( $ ( '#kavel_test' ) . length ) if ( $ ( '#kavel_test' ) . lengt…" at bounding box center [276, 207] width 279 height 317
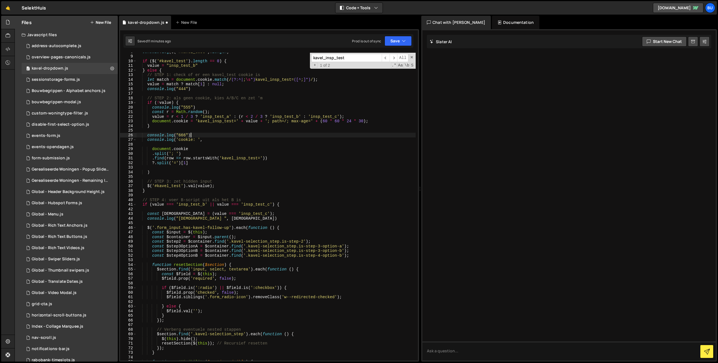
click at [325, 135] on div "console . log ( $ ( '#kavel_test' ) . length ) if ( $ ( '#kavel_test' ) . lengt…" at bounding box center [276, 207] width 279 height 317
click at [320, 141] on div "console . log ( $ ( '#kavel_test' ) . length ) if ( $ ( '#kavel_test' ) . lengt…" at bounding box center [276, 207] width 279 height 317
type textarea "console.log('cookie: ',"
click at [274, 168] on div "console . log ( $ ( '#kavel_test' ) . length ) if ( $ ( '#kavel_test' ) . lengt…" at bounding box center [276, 207] width 279 height 317
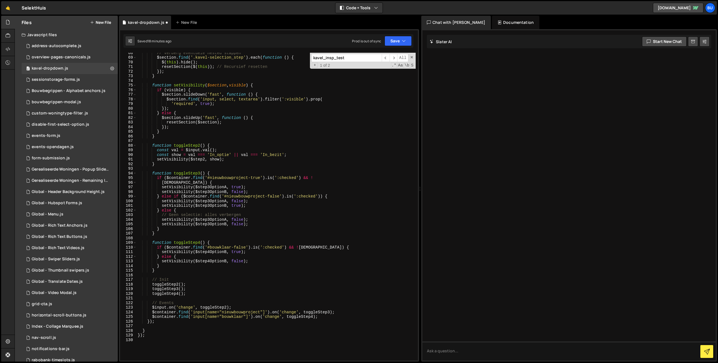
scroll to position [312, 0]
click at [330, 159] on div "// Verberg eventuele nested stappen $section . find ( '.kavel-selection_step' )…" at bounding box center [276, 208] width 279 height 317
drag, startPoint x: 332, startPoint y: 154, endPoint x: 330, endPoint y: 150, distance: 4.3
click at [332, 154] on div "// Verberg eventuele nested stappen $section . find ( '.kavel-selection_step' )…" at bounding box center [276, 208] width 279 height 317
click at [333, 144] on div "// Verberg eventuele nested stappen $section . find ( '.kavel-selection_step' )…" at bounding box center [276, 208] width 279 height 317
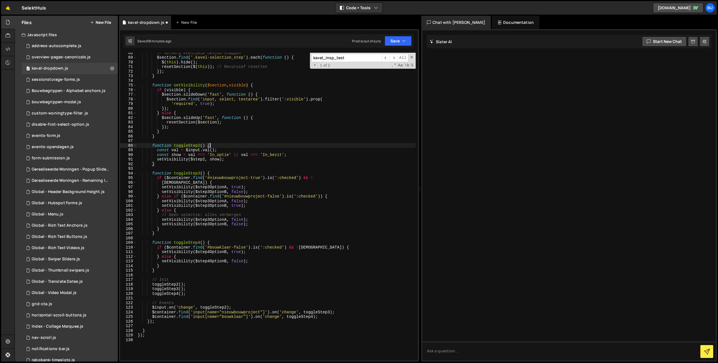
click at [339, 128] on div "// Verberg eventuele nested stappen $section . find ( '.kavel-selection_step' )…" at bounding box center [276, 208] width 279 height 317
click at [329, 136] on div "// Verberg eventuele nested stappen $section . find ( '.kavel-selection_step' )…" at bounding box center [276, 208] width 279 height 317
click at [266, 128] on div "// Verberg eventuele nested stappen $section . find ( '.kavel-selection_step' )…" at bounding box center [276, 208] width 279 height 317
click at [286, 118] on div "// Verberg eventuele nested stappen $section . find ( '.kavel-selection_step' )…" at bounding box center [276, 208] width 279 height 317
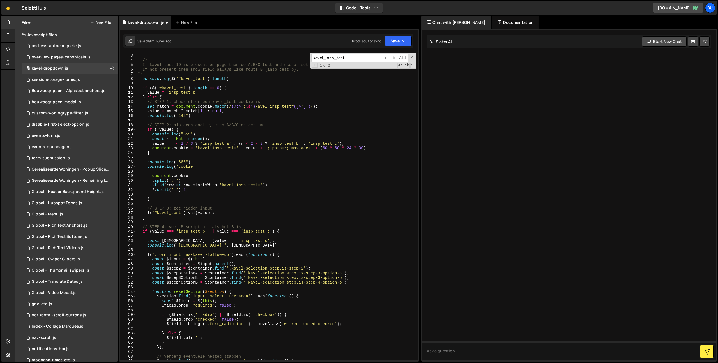
scroll to position [0, 0]
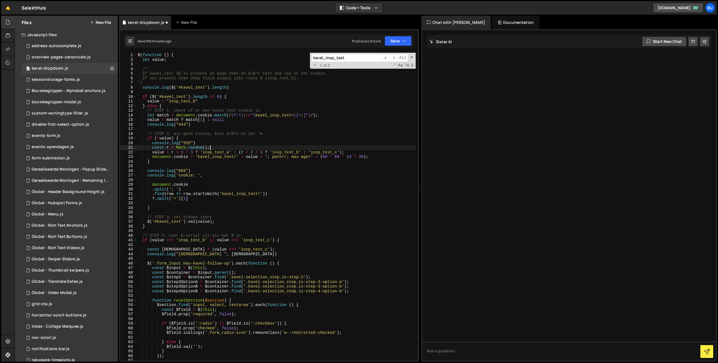
click at [238, 149] on div "$ ( function ( ) { let value ; /* If kavel_test ID is present on page then do A…" at bounding box center [276, 211] width 279 height 317
type textarea "const r = Math.random();"
click at [196, 166] on div "$ ( function ( ) { let value ; /* If kavel_test ID is present on page then do A…" at bounding box center [276, 211] width 279 height 317
click at [201, 163] on div "$ ( function ( ) { let value ; /* If kavel_test ID is present on page then do A…" at bounding box center [276, 211] width 279 height 317
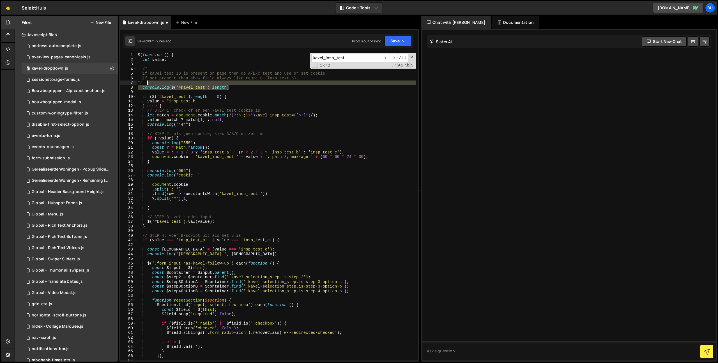
drag, startPoint x: 245, startPoint y: 89, endPoint x: 243, endPoint y: 82, distance: 6.7
click at [245, 84] on div "$ ( function ( ) { let value ; /* If kavel_test ID is present on page then do A…" at bounding box center [276, 211] width 279 height 317
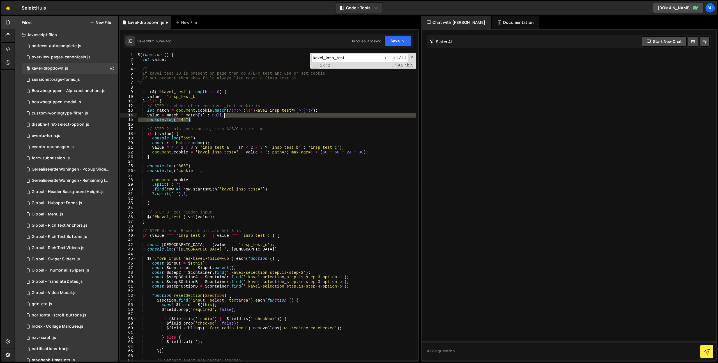
drag, startPoint x: 211, startPoint y: 121, endPoint x: 239, endPoint y: 112, distance: 29.1
click at [240, 115] on div "$ ( function ( ) { let value ; /* If kavel_test ID is present on page then do A…" at bounding box center [276, 211] width 279 height 317
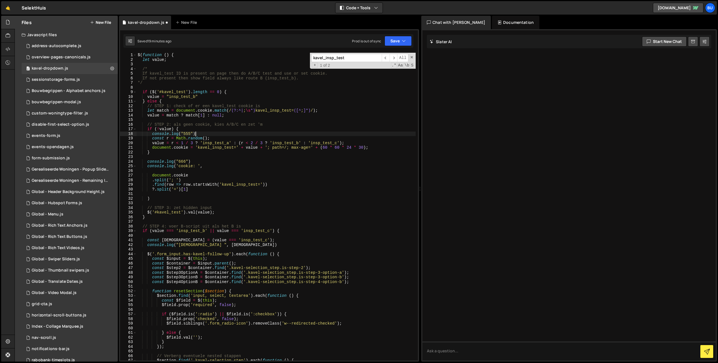
drag, startPoint x: 215, startPoint y: 133, endPoint x: 215, endPoint y: 130, distance: 3.4
click at [215, 129] on div "$ ( function ( ) { let value ; /* If kavel_test ID is present on page then do A…" at bounding box center [276, 211] width 279 height 317
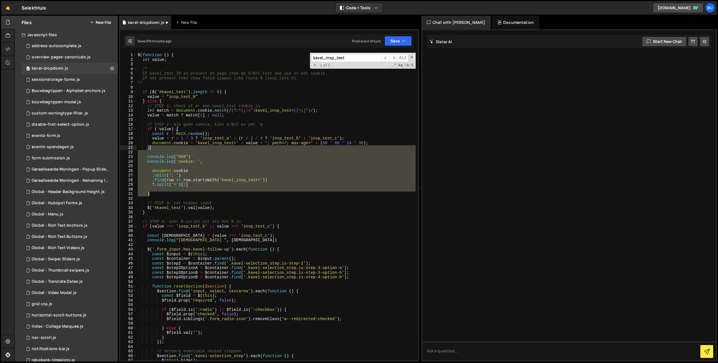
drag, startPoint x: 159, startPoint y: 195, endPoint x: 181, endPoint y: 148, distance: 52.2
click at [182, 148] on div "$ ( function ( ) { let value ; /* If kavel_test ID is present on page then do A…" at bounding box center [276, 211] width 279 height 317
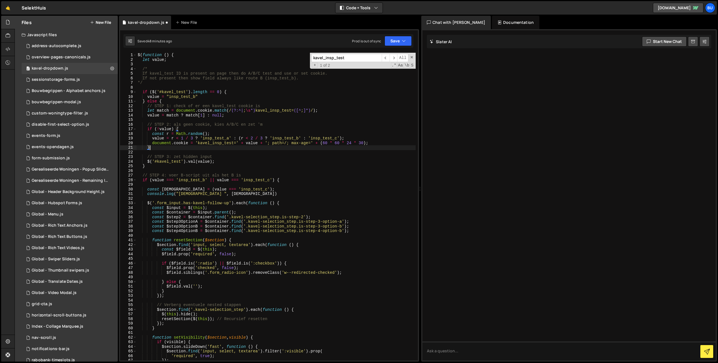
click at [213, 149] on div "$ ( function ( ) { let value ; /* If kavel_test ID is present on page then do A…" at bounding box center [276, 211] width 279 height 317
click at [169, 129] on div "$ ( function ( ) { let value ; /* If kavel_test ID is present on page then do A…" at bounding box center [276, 211] width 279 height 317
click at [208, 129] on div "$ ( function ( ) { let value ; /* If kavel_test ID is present on page then do A…" at bounding box center [276, 211] width 279 height 317
click at [218, 134] on div "$ ( function ( ) { let value ; /* If kavel_test ID is present on page then do A…" at bounding box center [276, 211] width 279 height 317
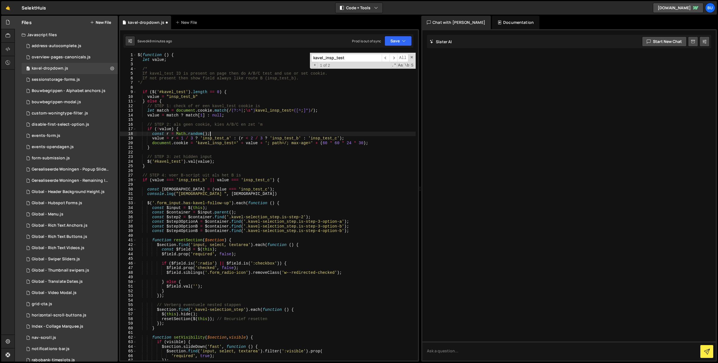
click at [217, 131] on div "$ ( function ( ) { let value ; /* If kavel_test ID is present on page then do A…" at bounding box center [276, 211] width 279 height 317
click at [220, 139] on div "$ ( function ( ) { let value ; /* If kavel_test ID is present on page then do A…" at bounding box center [276, 211] width 279 height 317
click at [213, 149] on div "$ ( function ( ) { let value ; /* If kavel_test ID is present on page then do A…" at bounding box center [276, 211] width 279 height 317
type textarea "}"
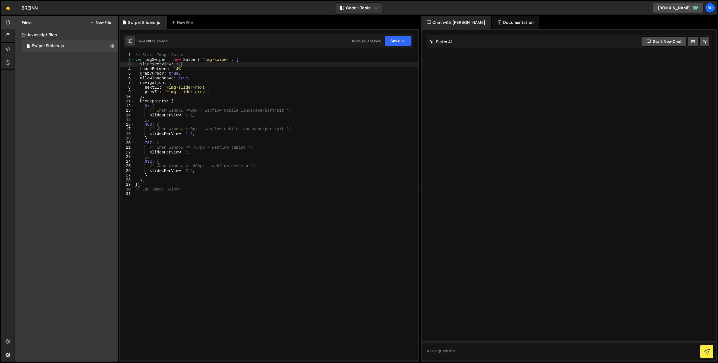
scroll to position [0, 1]
click at [171, 164] on div "// Start Image Swiper var imgSwiper = new Swiper ( '#img-swiper' , { slidesPerV…" at bounding box center [276, 211] width 284 height 317
type textarea "992: {"
click at [226, 163] on div "// Start Image Swiper var imgSwiper = new Swiper ( '#img-swiper' , { slidesPerV…" at bounding box center [276, 211] width 284 height 317
click at [100, 24] on button "New File" at bounding box center [100, 22] width 21 height 4
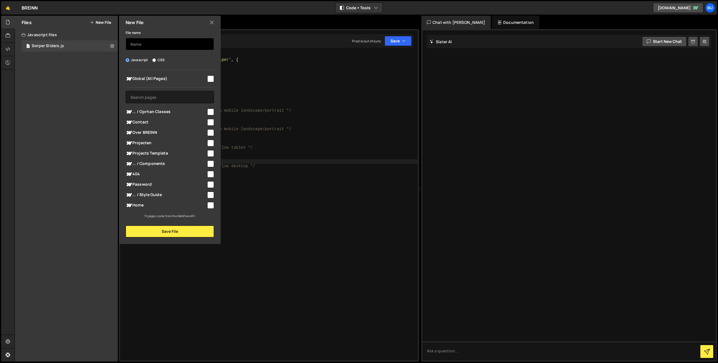
drag, startPoint x: 148, startPoint y: 46, endPoint x: 144, endPoint y: 43, distance: 4.9
click at [149, 46] on input "text" at bounding box center [170, 44] width 88 height 12
type input "S"
type input "Project Card Stack"
click at [212, 144] on input "checkbox" at bounding box center [210, 143] width 7 height 7
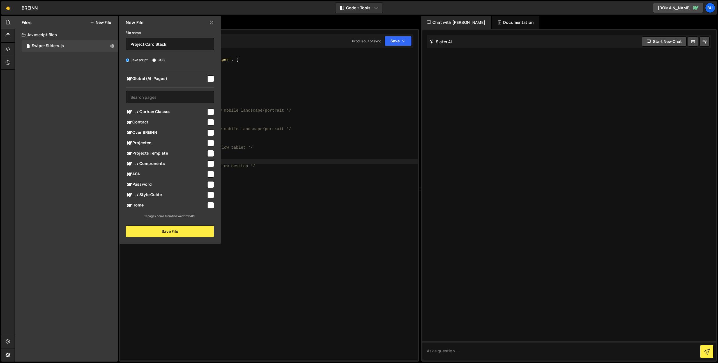
checkbox input "true"
click at [179, 233] on button "Save File" at bounding box center [170, 231] width 88 height 12
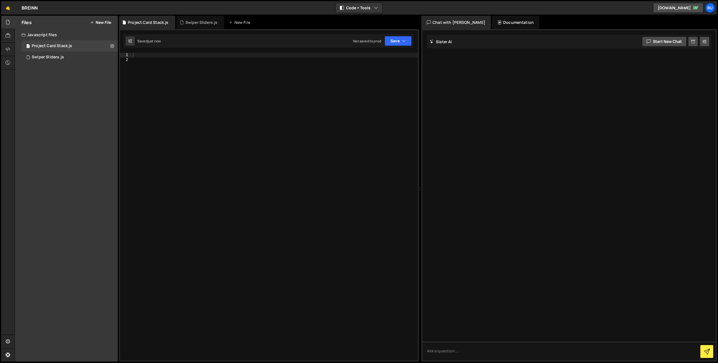
click at [236, 87] on div at bounding box center [275, 211] width 286 height 317
click at [188, 68] on div at bounding box center [275, 211] width 286 height 317
paste textarea "});"
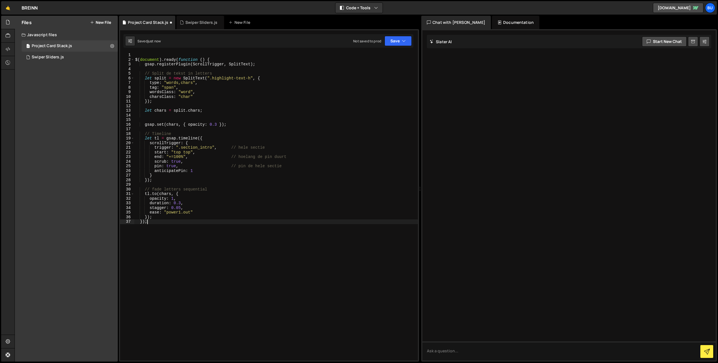
drag, startPoint x: 206, startPoint y: 61, endPoint x: 213, endPoint y: 57, distance: 7.7
click at [206, 60] on div "$ ( document ) . ready ( function ( ) { gsap . registerPlugin ( ScrollTrigger ,…" at bounding box center [276, 211] width 284 height 317
type textarea "$(document).ready(function () {"
click at [226, 56] on div "$ ( document ) . ready ( function ( ) { gsap . registerPlugin ( ScrollTrigger ,…" at bounding box center [276, 211] width 284 height 317
drag, startPoint x: 216, startPoint y: 60, endPoint x: 216, endPoint y: 54, distance: 6.5
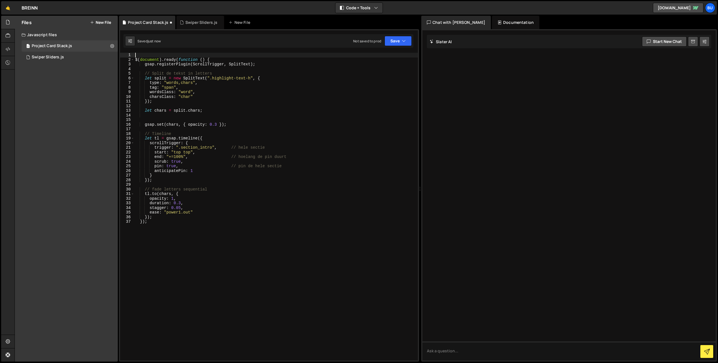
click at [216, 54] on div "$ ( document ) . ready ( function ( ) { gsap . registerPlugin ( ScrollTrigger ,…" at bounding box center [276, 211] width 284 height 317
type textarea "$(document).ready(function () {"
click at [165, 213] on div "gsap . registerPlugin ( ScrollTrigger , SplitText ) ; // Split de tekst in lett…" at bounding box center [276, 211] width 284 height 317
click at [271, 175] on div "gsap . registerPlugin ( ScrollTrigger , SplitText ) ; // Split de tekst in lett…" at bounding box center [276, 211] width 284 height 317
drag, startPoint x: 336, startPoint y: 135, endPoint x: 347, endPoint y: 110, distance: 27.9
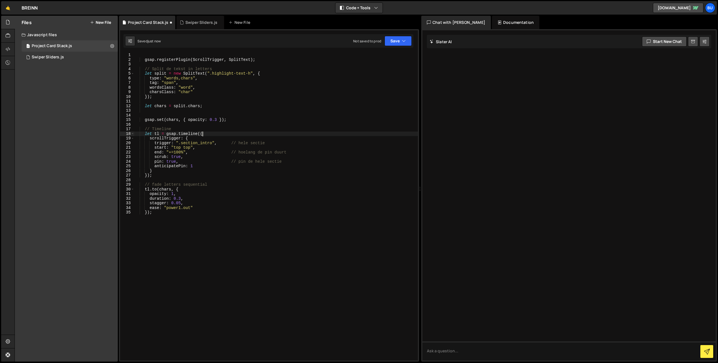
click at [340, 131] on div "gsap . registerPlugin ( ScrollTrigger , SplitText ) ; // Split de tekst in lett…" at bounding box center [276, 211] width 284 height 317
drag, startPoint x: 322, startPoint y: 72, endPoint x: 281, endPoint y: 60, distance: 42.2
click at [316, 69] on div "gsap . registerPlugin ( ScrollTrigger , SplitText ) ; // Split de tekst in lett…" at bounding box center [276, 211] width 284 height 317
drag, startPoint x: 259, startPoint y: 68, endPoint x: 258, endPoint y: 64, distance: 4.3
click at [259, 68] on div "gsap . registerPlugin ( ScrollTrigger , SplitText ) ; // Split de tekst in lett…" at bounding box center [276, 207] width 284 height 308
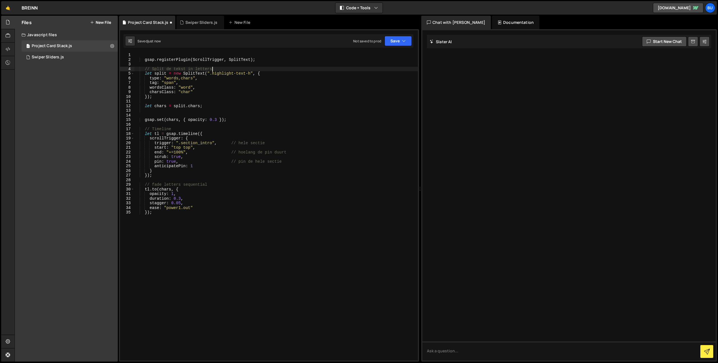
click at [265, 61] on div "gsap . registerPlugin ( ScrollTrigger , SplitText ) ; // Split de tekst in lett…" at bounding box center [276, 211] width 284 height 317
click at [268, 58] on div "gsap . registerPlugin ( ScrollTrigger , SplitText ) ; // Split de tekst in lett…" at bounding box center [276, 211] width 284 height 317
click at [270, 60] on div "gsap . registerPlugin ( ScrollTrigger , SplitText ) ; // Split de tekst in lett…" at bounding box center [276, 211] width 284 height 317
click at [287, 92] on div "// gsap.registerPlugin(ScrollTrigger, SplitText); // Split de tekst in letters …" at bounding box center [276, 211] width 284 height 317
click at [306, 81] on div "// gsap.registerPlugin(ScrollTrigger, SplitText); // Split de tekst in letters …" at bounding box center [276, 211] width 284 height 317
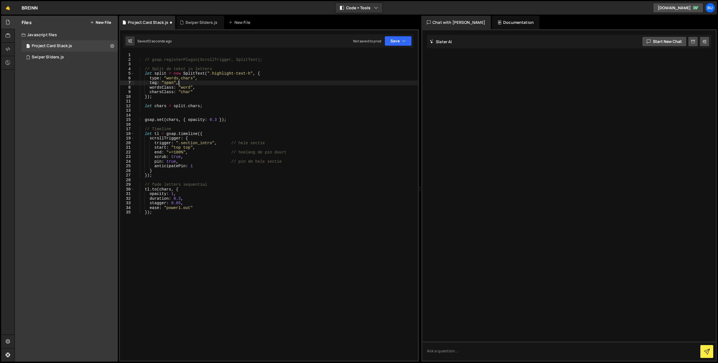
click at [231, 92] on div "// gsap.registerPlugin(ScrollTrigger, SplitText); // Split de tekst in letters …" at bounding box center [276, 211] width 284 height 317
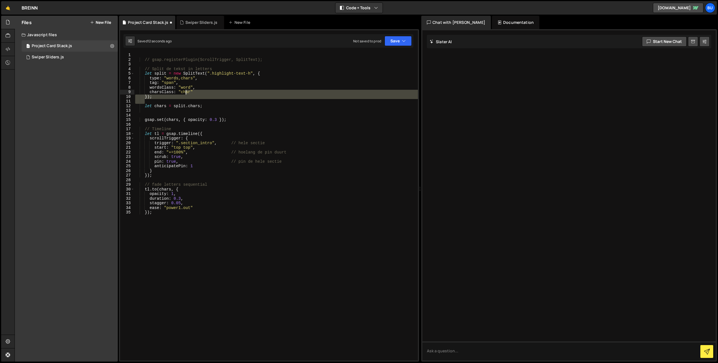
drag, startPoint x: 201, startPoint y: 88, endPoint x: 224, endPoint y: 89, distance: 22.5
click at [230, 84] on div "// gsap.registerPlugin(ScrollTrigger, SplitText); // Split de tekst in letters …" at bounding box center [276, 211] width 284 height 317
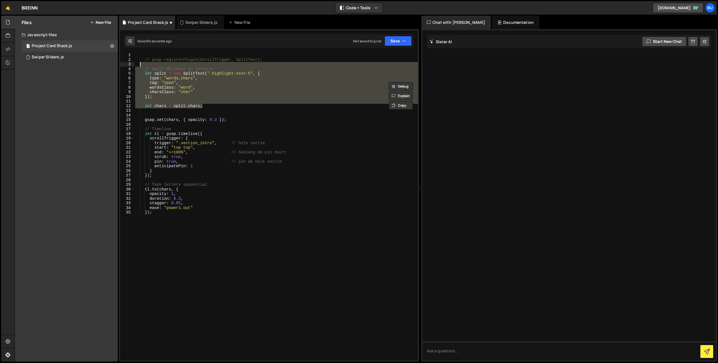
drag, startPoint x: 216, startPoint y: 105, endPoint x: 280, endPoint y: 64, distance: 75.6
click at [282, 64] on div "// gsap.registerPlugin(ScrollTrigger, SplitText); // Split de tekst in letters …" at bounding box center [276, 211] width 284 height 317
type textarea "// Split de tekst in letters"
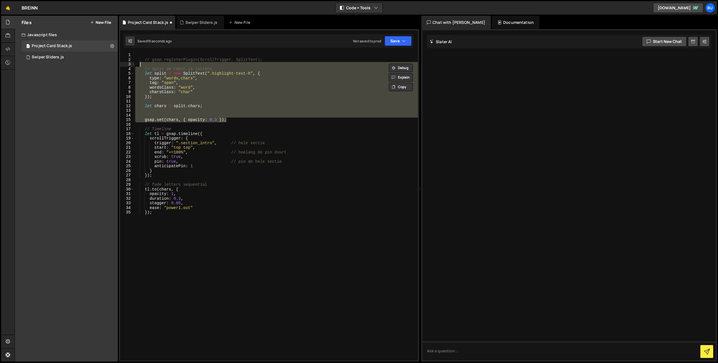
drag, startPoint x: 239, startPoint y: 117, endPoint x: 279, endPoint y: 64, distance: 66.8
click at [280, 64] on div "// gsap.registerPlugin(ScrollTrigger, SplitText); // Split de tekst in letters …" at bounding box center [276, 211] width 284 height 317
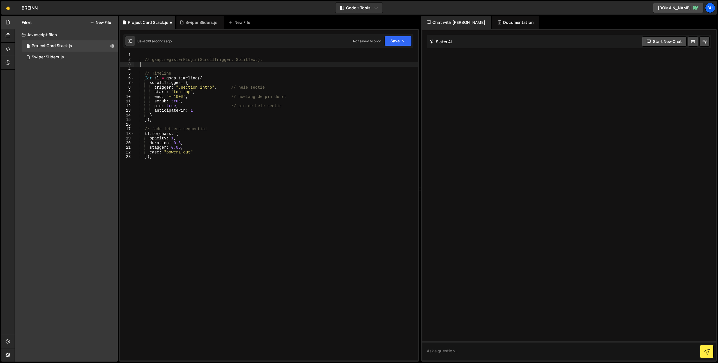
click at [165, 132] on div "// gsap.registerPlugin(ScrollTrigger, SplitText); // Timeline let tl = gsap . t…" at bounding box center [276, 211] width 284 height 317
click at [166, 132] on div "// gsap.registerPlugin(ScrollTrigger, SplitText); // Timeline let tl = gsap . t…" at bounding box center [276, 211] width 284 height 317
drag, startPoint x: 176, startPoint y: 88, endPoint x: 213, endPoint y: 88, distance: 37.9
click at [213, 88] on div "// gsap.registerPlugin(ScrollTrigger, SplitText); // Timeline let tl = gsap . t…" at bounding box center [276, 211] width 284 height 317
click at [215, 87] on div "// gsap.registerPlugin(ScrollTrigger, SplitText); // Timeline let tl = gsap . t…" at bounding box center [276, 211] width 284 height 317
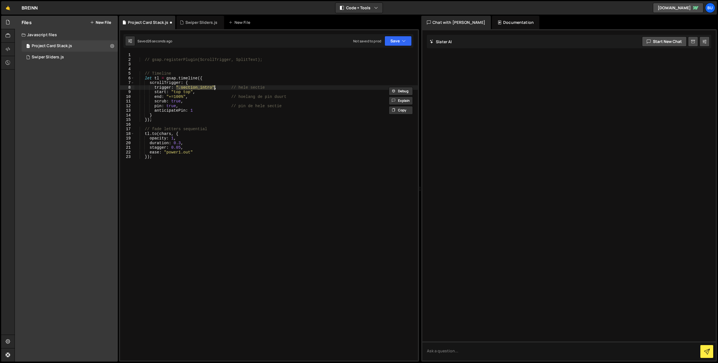
click at [167, 133] on div "// gsap.registerPlugin(ScrollTrigger, SplitText); // Timeline let tl = gsap . t…" at bounding box center [276, 211] width 284 height 317
paste textarea "".section_intro""
click at [178, 134] on div "// gsap.registerPlugin(ScrollTrigger, SplitText); // Timeline let tl = gsap . t…" at bounding box center [276, 211] width 284 height 317
drag, startPoint x: 178, startPoint y: 134, endPoint x: 174, endPoint y: 132, distance: 4.1
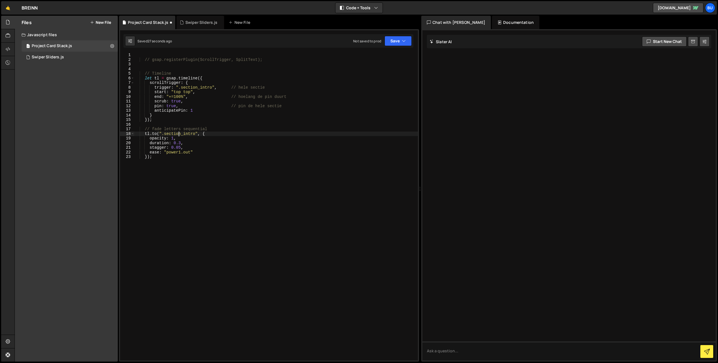
click at [178, 134] on div "// gsap.registerPlugin(ScrollTrigger, SplitText); // Timeline let tl = gsap . t…" at bounding box center [276, 211] width 284 height 317
click at [212, 142] on div "// gsap.registerPlugin(ScrollTrigger, SplitText); // Timeline let tl = gsap . t…" at bounding box center [276, 211] width 284 height 317
click at [224, 136] on div "// gsap.registerPlugin(ScrollTrigger, SplitText); // Timeline let tl = gsap . t…" at bounding box center [276, 211] width 284 height 317
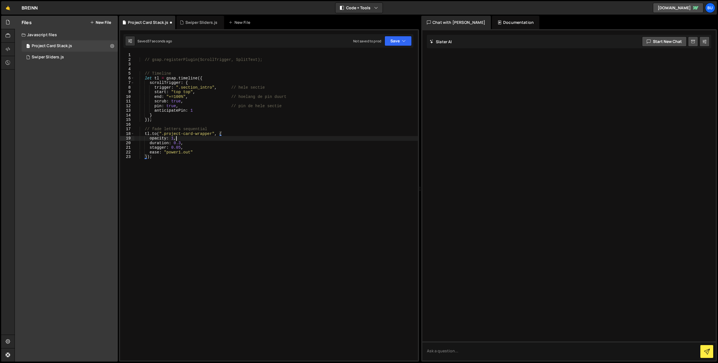
click at [203, 138] on div "// gsap.registerPlugin(ScrollTrigger, SplitText); // Timeline let tl = gsap . t…" at bounding box center [276, 211] width 284 height 317
click at [200, 144] on div "// gsap.registerPlugin(ScrollTrigger, SplitText); // Timeline let tl = gsap . t…" at bounding box center [276, 211] width 284 height 317
click at [198, 147] on div "// gsap.registerPlugin(ScrollTrigger, SplitText); // Timeline let tl = gsap . t…" at bounding box center [276, 211] width 284 height 317
click at [206, 142] on div "// gsap.registerPlugin(ScrollTrigger, SplitText); // Timeline let tl = gsap . t…" at bounding box center [276, 211] width 284 height 317
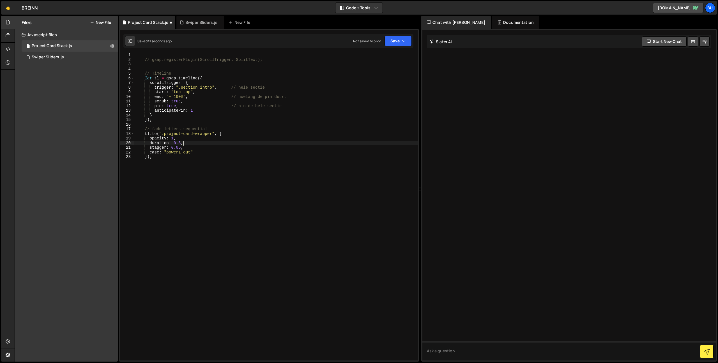
click at [202, 88] on div "// gsap.registerPlugin(ScrollTrigger, SplitText); // Timeline let tl = gsap . t…" at bounding box center [276, 211] width 284 height 317
click at [198, 88] on div "// gsap.registerPlugin(ScrollTrigger, SplitText); // Timeline let tl = gsap . t…" at bounding box center [276, 211] width 284 height 317
click at [201, 88] on div "// gsap.registerPlugin(ScrollTrigger, SplitText); // Timeline let tl = gsap . t…" at bounding box center [276, 211] width 284 height 317
drag, startPoint x: 212, startPoint y: 88, endPoint x: 201, endPoint y: 89, distance: 11.6
click at [212, 88] on div "// gsap.registerPlugin(ScrollTrigger, SplitText); // Timeline let tl = gsap . t…" at bounding box center [276, 211] width 284 height 317
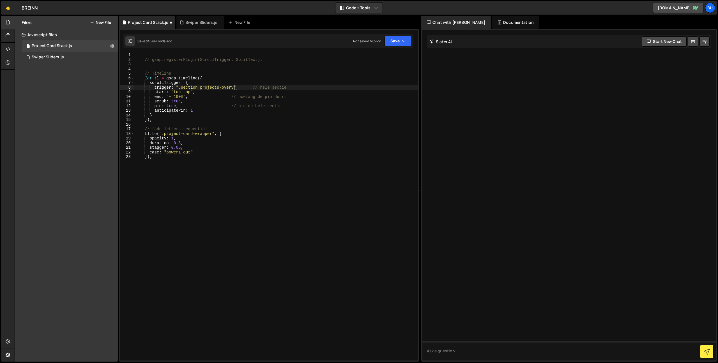
scroll to position [0, 7]
click at [181, 87] on div "// gsap.registerPlugin(ScrollTrigger, SplitText); // Timeline let tl = gsap . t…" at bounding box center [276, 211] width 284 height 317
drag, startPoint x: 404, startPoint y: 41, endPoint x: 395, endPoint y: 45, distance: 9.3
click at [404, 41] on icon "button" at bounding box center [404, 41] width 4 height 6
drag, startPoint x: 383, startPoint y: 55, endPoint x: 340, endPoint y: 26, distance: 51.6
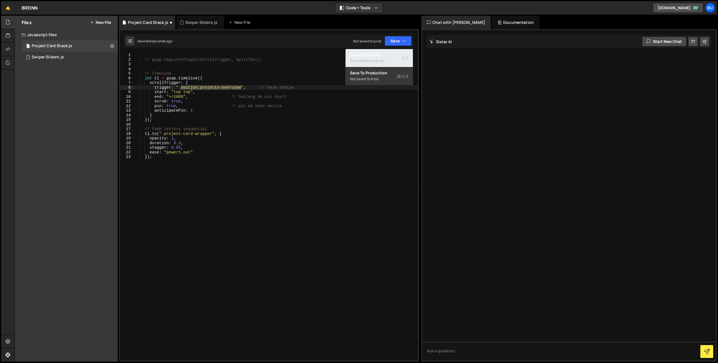
click at [383, 55] on div "Save to Staging S" at bounding box center [379, 55] width 58 height 6
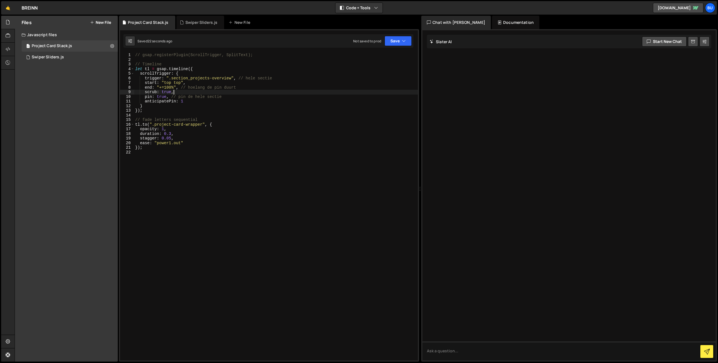
drag, startPoint x: 232, startPoint y: 91, endPoint x: 238, endPoint y: 88, distance: 6.9
click at [232, 91] on div "// gsap.registerPlugin(ScrollTrigger, SplitText); // Timeline let tl = gsap . t…" at bounding box center [276, 211] width 284 height 317
click at [258, 87] on div "// gsap.registerPlugin(ScrollTrigger, SplitText); // Timeline let tl = gsap . t…" at bounding box center [276, 211] width 284 height 317
click at [225, 139] on div "// gsap.registerPlugin(ScrollTrigger, SplitText); // Timeline let tl = gsap . t…" at bounding box center [276, 211] width 284 height 317
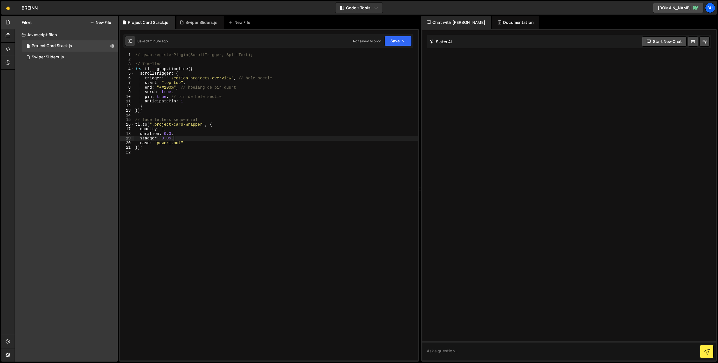
click at [239, 132] on div "// gsap.registerPlugin(ScrollTrigger, SplitText); // Timeline let tl = gsap . t…" at bounding box center [276, 211] width 284 height 317
click at [210, 134] on div "// gsap.registerPlugin(ScrollTrigger, SplitText); // Timeline let tl = gsap . t…" at bounding box center [276, 211] width 284 height 317
drag, startPoint x: 293, startPoint y: 118, endPoint x: 294, endPoint y: 114, distance: 3.5
click at [293, 118] on div "// gsap.registerPlugin(ScrollTrigger, SplitText); // Timeline let tl = gsap . t…" at bounding box center [276, 211] width 284 height 317
type textarea "// fade letters sequential"
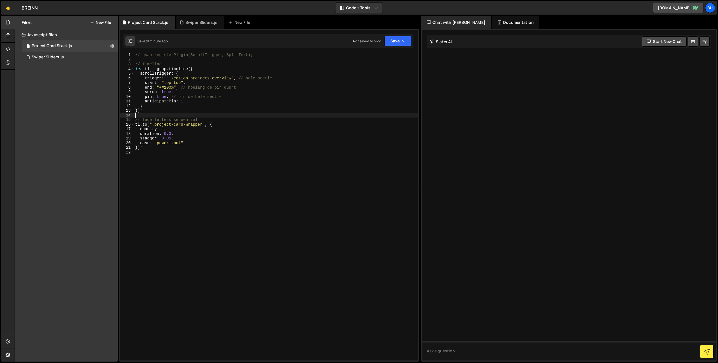
drag, startPoint x: 307, startPoint y: 117, endPoint x: 303, endPoint y: 116, distance: 4.3
click at [307, 117] on div "// gsap.registerPlugin(ScrollTrigger, SplitText); // Timeline let tl = gsap . t…" at bounding box center [276, 211] width 284 height 317
click at [282, 102] on div "// gsap.registerPlugin(ScrollTrigger, SplitText); // Timeline let tl = gsap . t…" at bounding box center [276, 211] width 284 height 317
drag, startPoint x: 262, startPoint y: 98, endPoint x: 259, endPoint y: 99, distance: 3.5
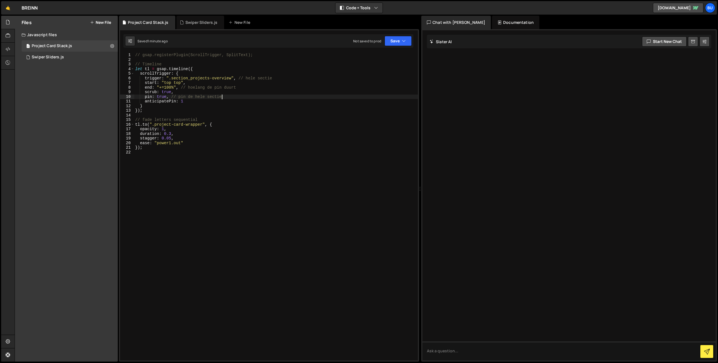
click at [261, 98] on div "// gsap.registerPlugin(ScrollTrigger, SplitText); // Timeline let tl = gsap . t…" at bounding box center [276, 211] width 284 height 317
click at [222, 137] on div "// gsap.registerPlugin(ScrollTrigger, SplitText); // Timeline let tl = gsap . t…" at bounding box center [276, 211] width 284 height 317
click at [236, 124] on div "// gsap.registerPlugin(ScrollTrigger, SplitText); // Timeline let tl = gsap . t…" at bounding box center [276, 211] width 284 height 317
click at [228, 140] on div "// gsap.registerPlugin(ScrollTrigger, SplitText); // Timeline let tl = gsap . t…" at bounding box center [276, 211] width 284 height 317
type textarea "stagger: 0.05, ease: "power1.out""
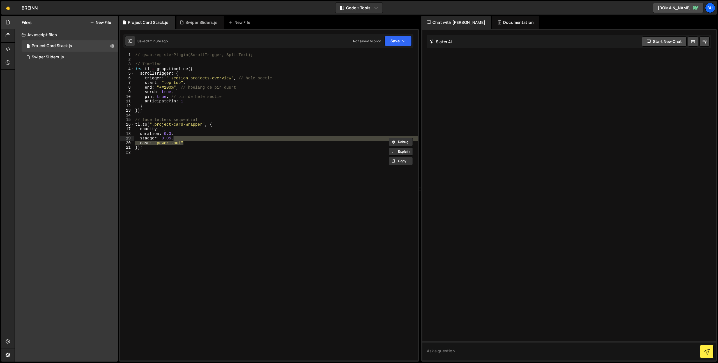
click at [180, 170] on div "// gsap.registerPlugin(ScrollTrigger, SplitText); // Timeline let tl = gsap . t…" at bounding box center [276, 211] width 284 height 317
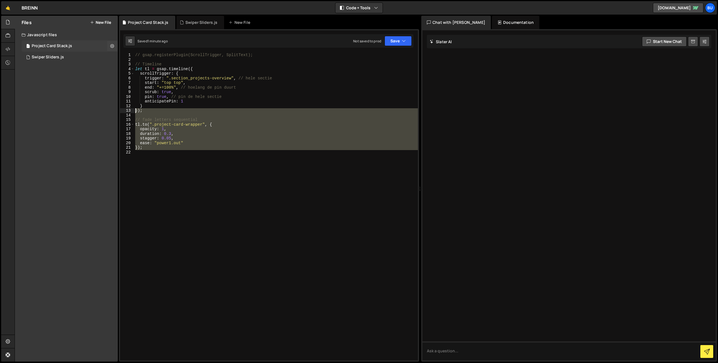
drag, startPoint x: 167, startPoint y: 184, endPoint x: 106, endPoint y: 51, distance: 146.4
click at [106, 50] on div "Files New File Create your first file Get started by starting a Javascript or C…" at bounding box center [366, 189] width 703 height 346
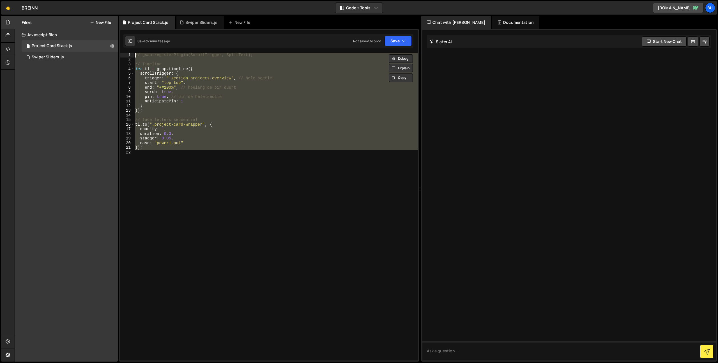
click at [213, 52] on div "1 Type cmd + s to save your Javascript file. הההההההההההההההההההההההההההההההההה…" at bounding box center [269, 195] width 300 height 332
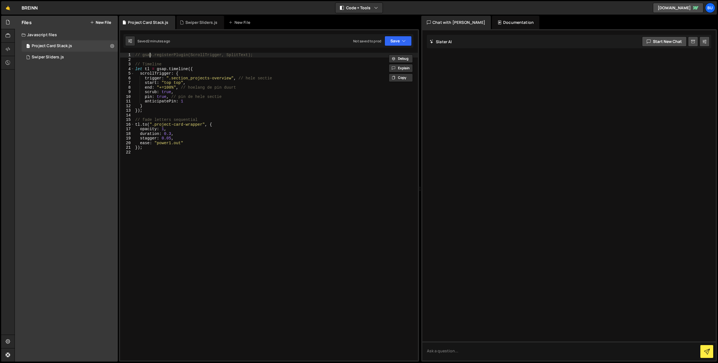
drag, startPoint x: 135, startPoint y: 54, endPoint x: 133, endPoint y: 53, distance: 3.3
click at [133, 55] on div "// gsap.registerPlugin(ScrollTrigger, SplitText); 1 2 3 4 5 6 7 8 9 10 11 12 13…" at bounding box center [269, 207] width 298 height 308
click at [229, 54] on div "gsap . registerPlugin ( ScrollTrigger , SplitText ) ; // Timeline let tl = gsap…" at bounding box center [276, 211] width 284 height 317
drag, startPoint x: 402, startPoint y: 41, endPoint x: 395, endPoint y: 39, distance: 7.2
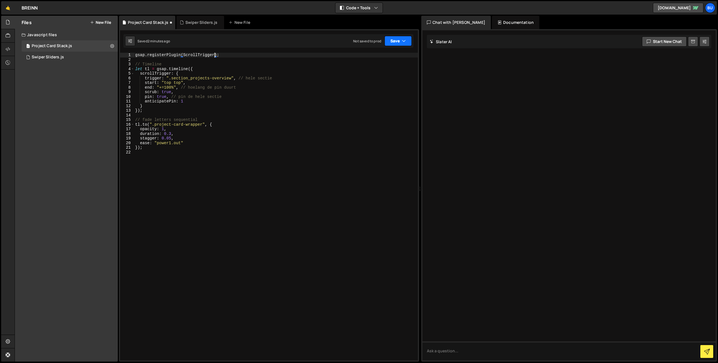
click at [402, 40] on button "Save" at bounding box center [398, 41] width 27 height 10
drag, startPoint x: 379, startPoint y: 55, endPoint x: 377, endPoint y: 51, distance: 4.5
click at [379, 55] on div "Save to Staging S" at bounding box center [379, 55] width 58 height 6
click at [248, 95] on div "gsap . registerPlugin ( ScrollTrigger ) ; // Timeline let tl = gsap . timeline …" at bounding box center [276, 211] width 284 height 317
click at [284, 80] on div "gsap . registerPlugin ( ScrollTrigger ) ; // Timeline let tl = gsap . timeline …" at bounding box center [276, 211] width 284 height 317
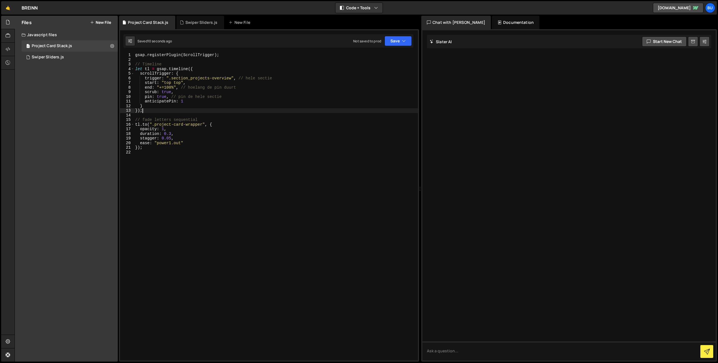
drag, startPoint x: 249, startPoint y: 110, endPoint x: 252, endPoint y: 102, distance: 8.5
click at [249, 110] on div "gsap . registerPlugin ( ScrollTrigger ) ; // Timeline let tl = gsap . timeline …" at bounding box center [276, 211] width 284 height 317
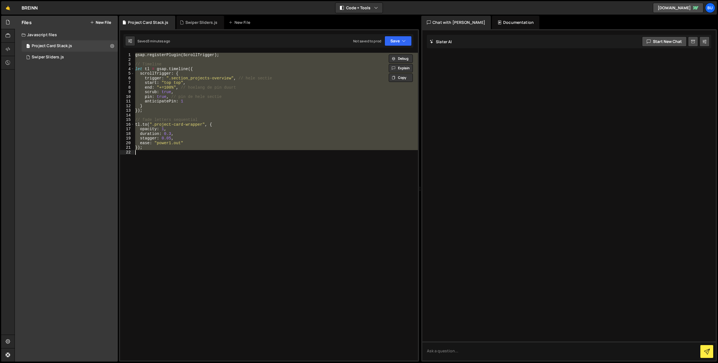
click at [261, 123] on div "gsap . registerPlugin ( ScrollTrigger ) ; // Timeline let tl = gsap . timeline …" at bounding box center [276, 211] width 284 height 317
paste textarea
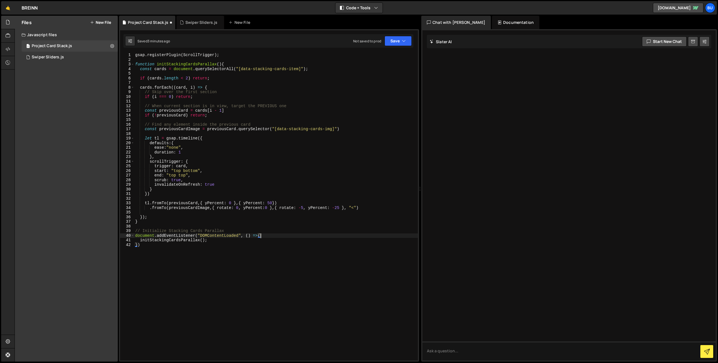
drag, startPoint x: 278, startPoint y: 235, endPoint x: 278, endPoint y: 230, distance: 4.5
click at [278, 231] on div "gsap . registerPlugin ( ScrollTrigger ) ; function initStackingCardsParallax ( …" at bounding box center [276, 211] width 284 height 317
drag, startPoint x: 208, startPoint y: 236, endPoint x: 212, endPoint y: 236, distance: 4.0
click at [214, 235] on div "gsap . registerPlugin ( ScrollTrigger ) ; function initStackingCardsParallax ( …" at bounding box center [276, 211] width 284 height 317
drag, startPoint x: 141, startPoint y: 234, endPoint x: 128, endPoint y: 234, distance: 12.3
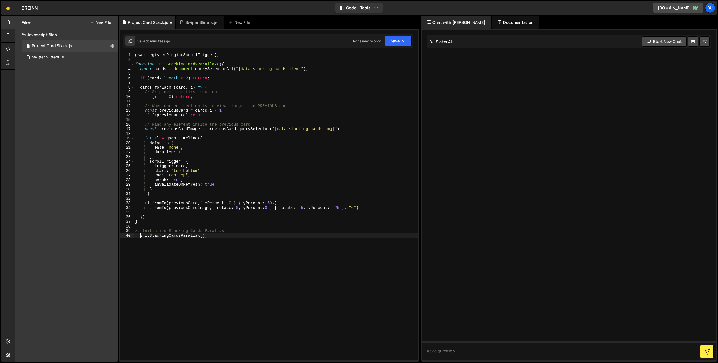
click at [128, 234] on div "initStackingCardsParallax(); 1 2 3 4 5 6 7 8 9 10 11 12 13 14 15 16 17 18 19 20…" at bounding box center [269, 207] width 298 height 308
click at [260, 235] on div "gsap . registerPlugin ( ScrollTrigger ) ; function initStackingCardsParallax ( …" at bounding box center [276, 211] width 284 height 317
drag, startPoint x: 306, startPoint y: 185, endPoint x: 307, endPoint y: 180, distance: 5.2
click at [306, 185] on div "gsap . registerPlugin ( ScrollTrigger ) ; function initStackingCardsParallax ( …" at bounding box center [276, 211] width 284 height 317
click at [349, 153] on div "gsap . registerPlugin ( ScrollTrigger ) ; function initStackingCardsParallax ( …" at bounding box center [276, 211] width 284 height 317
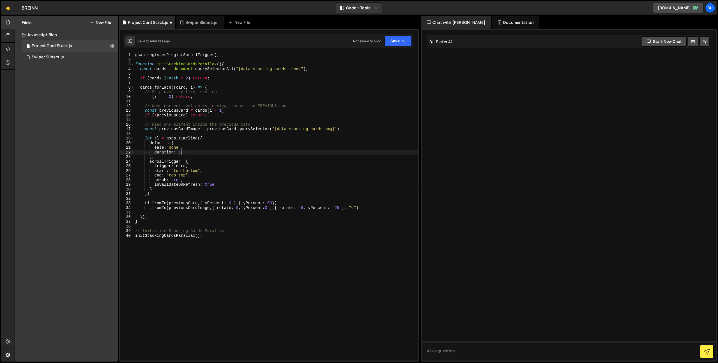
click at [243, 70] on div "gsap . registerPlugin ( ScrollTrigger ) ; function initStackingCardsParallax ( …" at bounding box center [276, 211] width 284 height 317
drag, startPoint x: 243, startPoint y: 70, endPoint x: 296, endPoint y: 68, distance: 52.2
click at [298, 68] on div "gsap . registerPlugin ( ScrollTrigger ) ; function initStackingCardsParallax ( …" at bounding box center [276, 211] width 284 height 317
drag, startPoint x: 244, startPoint y: 79, endPoint x: 241, endPoint y: 71, distance: 8.3
click at [244, 79] on div "gsap . registerPlugin ( ScrollTrigger ) ; function initStackingCardsParallax ( …" at bounding box center [276, 211] width 284 height 317
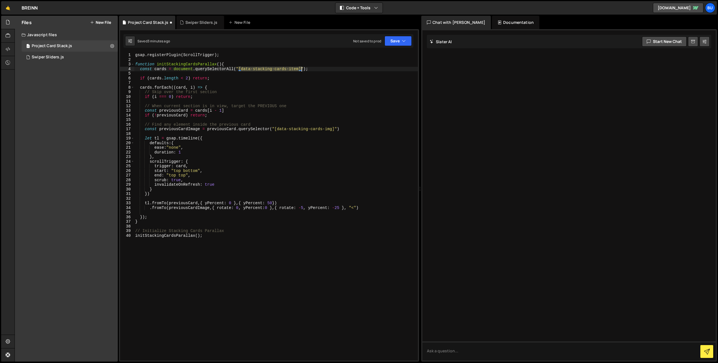
drag, startPoint x: 238, startPoint y: 68, endPoint x: 301, endPoint y: 67, distance: 62.5
click at [302, 68] on div "gsap . registerPlugin ( ScrollTrigger ) ; function initStackingCardsParallax ( …" at bounding box center [276, 211] width 284 height 317
drag, startPoint x: 238, startPoint y: 71, endPoint x: 243, endPoint y: 67, distance: 6.8
click at [239, 68] on div "gsap . registerPlugin ( ScrollTrigger ) ; function initStackingCardsParallax ( …" at bounding box center [276, 211] width 284 height 317
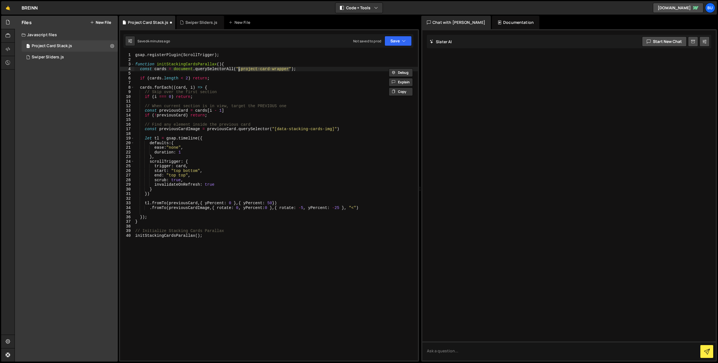
click at [280, 130] on div "gsap . registerPlugin ( ScrollTrigger ) ; function initStackingCardsParallax ( …" at bounding box center [276, 211] width 284 height 317
drag, startPoint x: 274, startPoint y: 127, endPoint x: 325, endPoint y: 130, distance: 50.8
click at [336, 130] on div "gsap . registerPlugin ( ScrollTrigger ) ; function initStackingCardsParallax ( …" at bounding box center [276, 211] width 284 height 317
paste textarea ".project-card-wrapper"
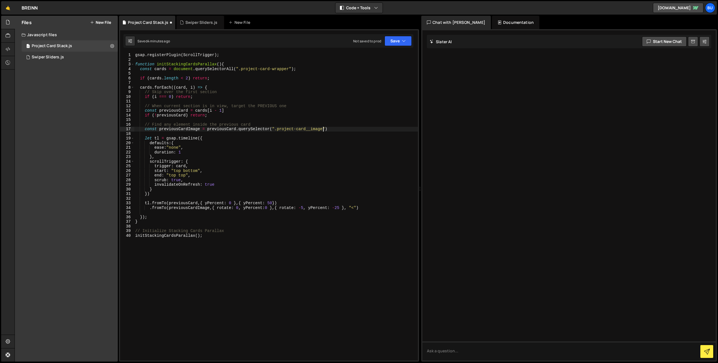
click at [296, 193] on div "gsap . registerPlugin ( ScrollTrigger ) ; function initStackingCardsParallax ( …" at bounding box center [276, 211] width 284 height 317
click at [286, 130] on div "gsap . registerPlugin ( ScrollTrigger ) ; function initStackingCardsParallax ( …" at bounding box center [276, 211] width 284 height 317
drag, startPoint x: 286, startPoint y: 130, endPoint x: 307, endPoint y: 128, distance: 20.8
click at [314, 129] on div "gsap . registerPlugin ( ScrollTrigger ) ; function initStackingCardsParallax ( …" at bounding box center [276, 211] width 284 height 317
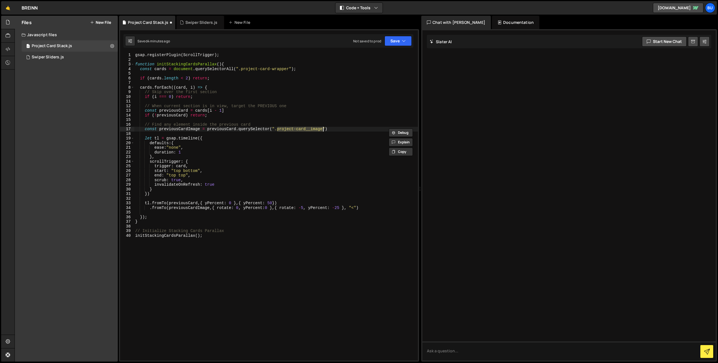
paste textarea "image-wrapper"
drag, startPoint x: 330, startPoint y: 144, endPoint x: 335, endPoint y: 139, distance: 6.9
click at [330, 144] on div "gsap . registerPlugin ( ScrollTrigger ) ; function initStackingCardsParallax ( …" at bounding box center [276, 211] width 284 height 317
click at [361, 127] on div "gsap . registerPlugin ( ScrollTrigger ) ; function initStackingCardsParallax ( …" at bounding box center [276, 211] width 284 height 317
click at [342, 142] on div "gsap . registerPlugin ( ScrollTrigger ) ; function initStackingCardsParallax ( …" at bounding box center [276, 211] width 284 height 317
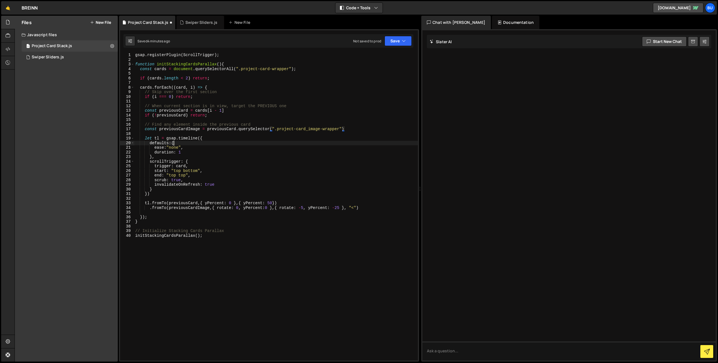
type textarea "defaults:{"
drag, startPoint x: 363, startPoint y: 122, endPoint x: 369, endPoint y: 110, distance: 13.0
click at [365, 122] on div "gsap . registerPlugin ( ScrollTrigger ) ; function initStackingCardsParallax ( …" at bounding box center [276, 211] width 284 height 317
click at [406, 42] on button "Save" at bounding box center [398, 41] width 27 height 10
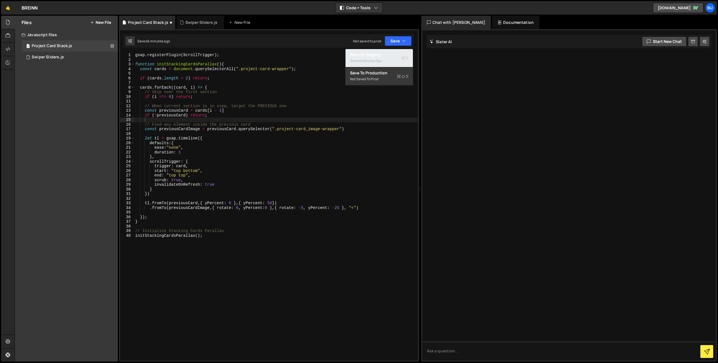
drag, startPoint x: 382, startPoint y: 58, endPoint x: 378, endPoint y: 49, distance: 10.1
click at [382, 58] on div "Saved 4 minutes ago" at bounding box center [379, 60] width 58 height 7
drag, startPoint x: 304, startPoint y: 134, endPoint x: 326, endPoint y: 116, distance: 28.0
click at [304, 134] on div "gsap . registerPlugin ( ScrollTrigger ) ; function initStackingCardsParallax ( …" at bounding box center [276, 211] width 284 height 317
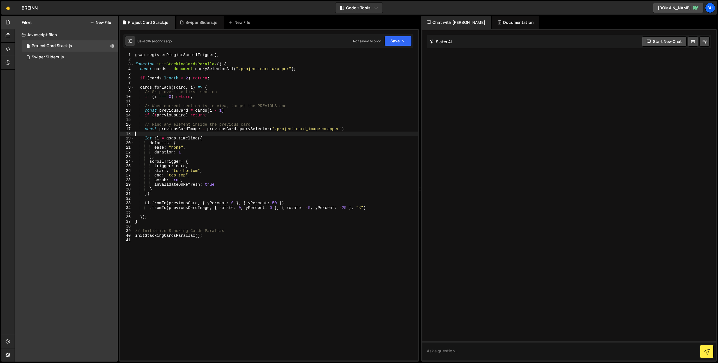
click at [341, 115] on div "gsap . registerPlugin ( ScrollTrigger ) ; function initStackingCardsParallax ( …" at bounding box center [276, 211] width 284 height 317
click at [241, 153] on div "gsap . registerPlugin ( ScrollTrigger ) ; function initStackingCardsParallax ( …" at bounding box center [276, 211] width 284 height 317
click at [262, 128] on div "gsap . registerPlugin ( ScrollTrigger ) ; function initStackingCardsParallax ( …" at bounding box center [276, 211] width 284 height 317
click at [230, 158] on div "gsap . registerPlugin ( ScrollTrigger ) ; function initStackingCardsParallax ( …" at bounding box center [276, 211] width 284 height 317
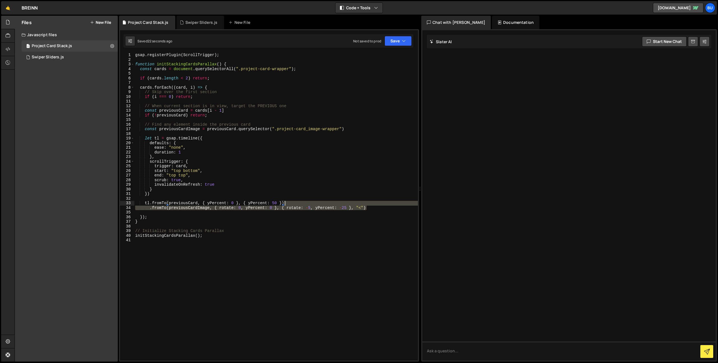
drag, startPoint x: 375, startPoint y: 206, endPoint x: 372, endPoint y: 202, distance: 4.8
click at [375, 202] on div "gsap . registerPlugin ( ScrollTrigger ) ; function initStackingCardsParallax ( …" at bounding box center [276, 211] width 284 height 317
type textarea "tl.fromTo(previousCard, { yPercent: 0 }, { yPercent: 50 }) .fromTo(previousCard…"
click at [296, 76] on div "gsap . registerPlugin ( ScrollTrigger ) ; function initStackingCardsParallax ( …" at bounding box center [276, 211] width 284 height 317
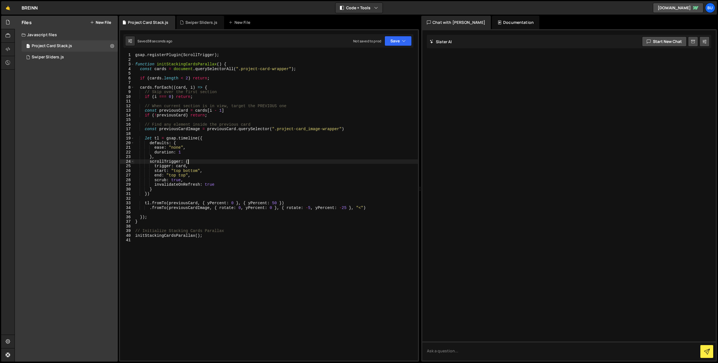
drag, startPoint x: 274, startPoint y: 161, endPoint x: 278, endPoint y: 151, distance: 11.2
click at [274, 161] on div "gsap . registerPlugin ( ScrollTrigger ) ; function initStackingCardsParallax ( …" at bounding box center [276, 211] width 284 height 317
click at [297, 147] on div "gsap . registerPlugin ( ScrollTrigger ) ; function initStackingCardsParallax ( …" at bounding box center [276, 211] width 284 height 317
click at [213, 176] on div "gsap . registerPlugin ( ScrollTrigger ) ; function initStackingCardsParallax ( …" at bounding box center [276, 211] width 284 height 317
click at [229, 171] on div "gsap . registerPlugin ( ScrollTrigger ) ; function initStackingCardsParallax ( …" at bounding box center [276, 211] width 284 height 317
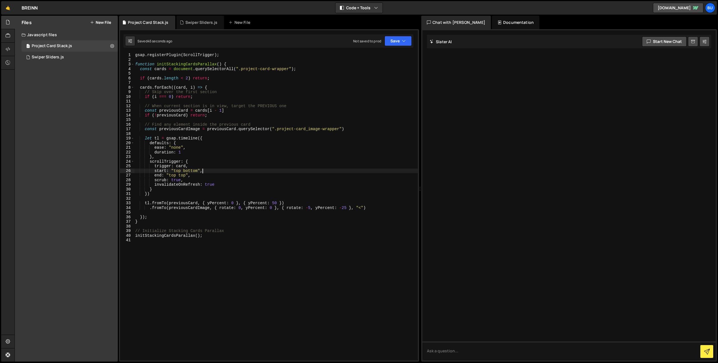
click at [280, 204] on div "gsap . registerPlugin ( ScrollTrigger ) ; function initStackingCardsParallax ( …" at bounding box center [276, 211] width 284 height 317
type textarea "tl.fromTo(previousCard, { yPercent: 0 }, { yPercent: 50 })"
drag, startPoint x: 309, startPoint y: 197, endPoint x: 300, endPoint y: 197, distance: 8.4
click at [309, 197] on div "gsap . registerPlugin ( ScrollTrigger ) ; function initStackingCardsParallax ( …" at bounding box center [276, 211] width 284 height 317
click at [280, 202] on div "gsap . registerPlugin ( ScrollTrigger ) ; function initStackingCardsParallax ( …" at bounding box center [276, 211] width 284 height 317
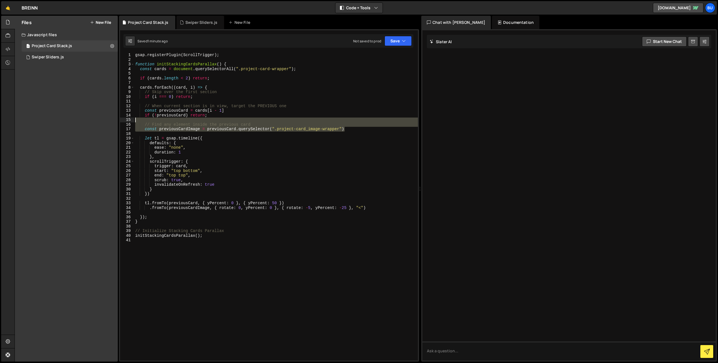
drag, startPoint x: 355, startPoint y: 129, endPoint x: 357, endPoint y: 116, distance: 12.5
click at [357, 119] on div "gsap . registerPlugin ( ScrollTrigger ) ; function initStackingCardsParallax ( …" at bounding box center [276, 211] width 284 height 317
type textarea "// Find any element inside the previous card"
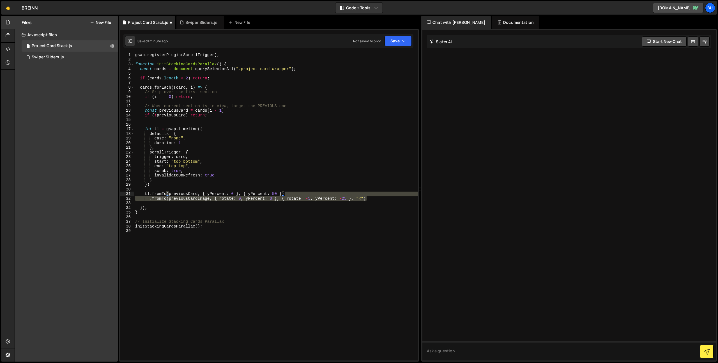
click at [373, 195] on div "gsap . registerPlugin ( ScrollTrigger ) ; function initStackingCardsParallax ( …" at bounding box center [276, 211] width 284 height 317
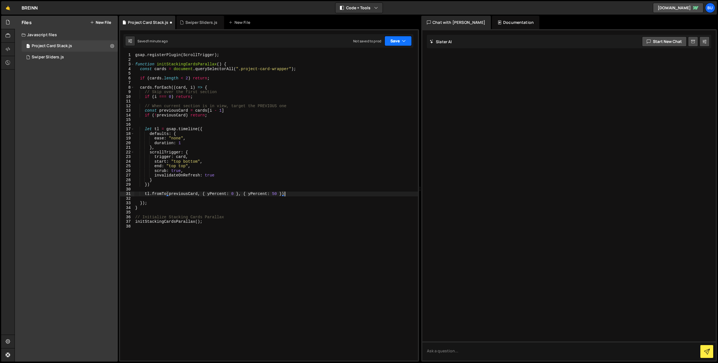
drag, startPoint x: 401, startPoint y: 44, endPoint x: 395, endPoint y: 46, distance: 6.4
click at [400, 43] on button "Save" at bounding box center [398, 41] width 27 height 10
drag, startPoint x: 390, startPoint y: 56, endPoint x: 388, endPoint y: 51, distance: 4.9
click at [390, 56] on div "Save to Staging S" at bounding box center [379, 55] width 58 height 6
click at [268, 161] on div "gsap . registerPlugin ( ScrollTrigger ) ; function initStackingCardsParallax ( …" at bounding box center [276, 211] width 284 height 317
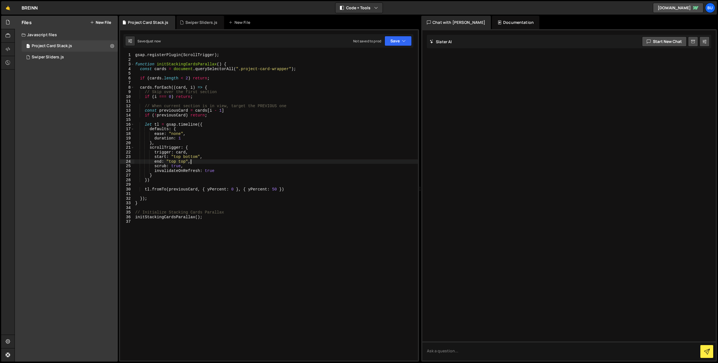
click at [285, 149] on div "gsap . registerPlugin ( ScrollTrigger ) ; function initStackingCardsParallax ( …" at bounding box center [276, 211] width 284 height 317
click at [251, 170] on div "gsap . registerPlugin ( ScrollTrigger ) ; function initStackingCardsParallax ( …" at bounding box center [276, 211] width 284 height 317
click at [266, 159] on div "gsap . registerPlugin ( ScrollTrigger ) ; function initStackingCardsParallax ( …" at bounding box center [276, 211] width 284 height 317
click at [227, 167] on div "gsap . registerPlugin ( ScrollTrigger ) ; function initStackingCardsParallax ( …" at bounding box center [276, 211] width 284 height 317
click at [236, 163] on div "gsap . registerPlugin ( ScrollTrigger ) ; function initStackingCardsParallax ( …" at bounding box center [276, 211] width 284 height 317
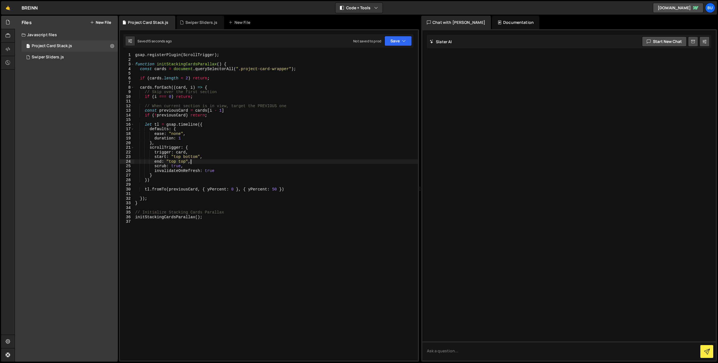
click at [245, 158] on div "gsap . registerPlugin ( ScrollTrigger ) ; function initStackingCardsParallax ( …" at bounding box center [276, 211] width 284 height 317
click at [273, 190] on div "gsap . registerPlugin ( ScrollTrigger ) ; function initStackingCardsParallax ( …" at bounding box center [276, 211] width 284 height 317
type textarea "tl.fromTo(previousCard, { yPercent: 0 }, { yPercent: 100 })"
click at [276, 118] on div "gsap . registerPlugin ( ScrollTrigger ) ; function initStackingCardsParallax ( …" at bounding box center [276, 211] width 284 height 317
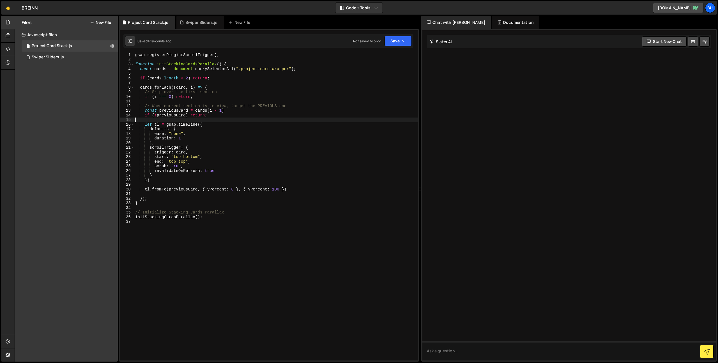
scroll to position [0, 0]
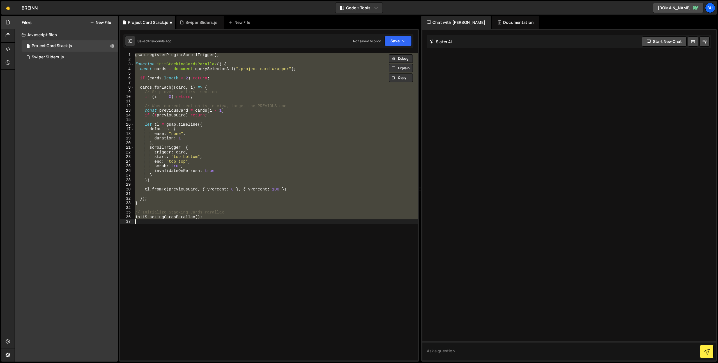
drag, startPoint x: 287, startPoint y: 182, endPoint x: 289, endPoint y: 176, distance: 6.3
click at [287, 182] on div "gsap . registerPlugin ( ScrollTrigger ) ; function initStackingCardsParallax ( …" at bounding box center [276, 207] width 284 height 308
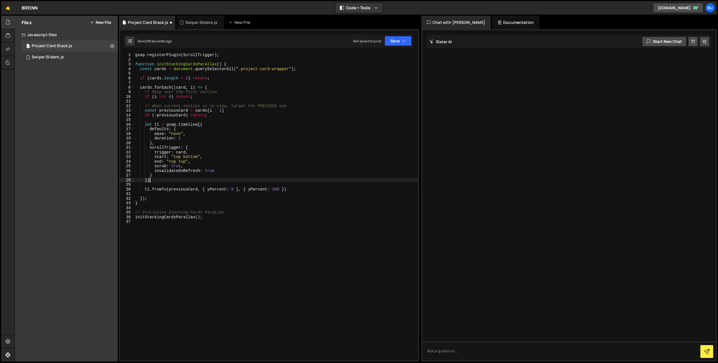
type textarea "tl.fromTo(previousCard, { yPercent: 0 }, { yPercent: 50 })"
click at [289, 183] on div "gsap . registerPlugin ( ScrollTrigger ) ; function initStackingCardsParallax ( …" at bounding box center [276, 211] width 284 height 317
click at [274, 188] on div "gsap . registerPlugin ( ScrollTrigger ) ; function initStackingCardsParallax ( …" at bounding box center [276, 211] width 284 height 317
click at [229, 98] on div "gsap . registerPlugin ( ScrollTrigger ) ; function initStackingCardsParallax ( …" at bounding box center [276, 211] width 284 height 317
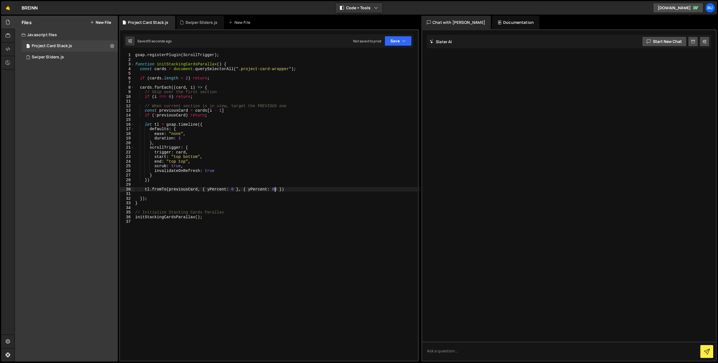
scroll to position [0, 4]
click at [243, 88] on div "gsap . registerPlugin ( ScrollTrigger ) ; function initStackingCardsParallax ( …" at bounding box center [276, 211] width 284 height 317
drag, startPoint x: 275, startPoint y: 189, endPoint x: 274, endPoint y: 185, distance: 4.8
click at [275, 189] on div "gsap . registerPlugin ( ScrollTrigger ) ; function initStackingCardsParallax ( …" at bounding box center [276, 211] width 284 height 317
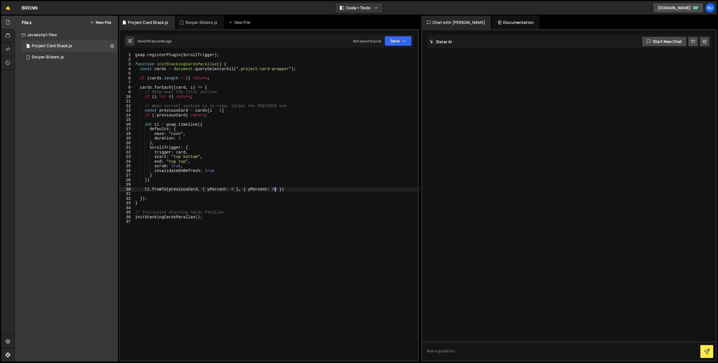
click at [238, 160] on div "gsap . registerPlugin ( ScrollTrigger ) ; function initStackingCardsParallax ( …" at bounding box center [276, 211] width 284 height 317
click at [270, 133] on div "gsap . registerPlugin ( ScrollTrigger ) ; function initStackingCardsParallax ( …" at bounding box center [276, 211] width 284 height 317
drag, startPoint x: 273, startPoint y: 190, endPoint x: 275, endPoint y: 180, distance: 10.0
click at [274, 190] on div "gsap . registerPlugin ( ScrollTrigger ) ; function initStackingCardsParallax ( …" at bounding box center [276, 211] width 284 height 317
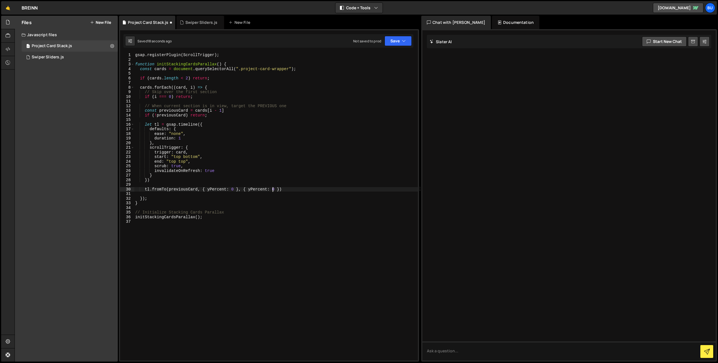
scroll to position [0, 10]
drag, startPoint x: 308, startPoint y: 189, endPoint x: 305, endPoint y: 187, distance: 3.9
click at [308, 189] on div "gsap . registerPlugin ( ScrollTrigger ) ; function initStackingCardsParallax ( …" at bounding box center [276, 211] width 284 height 317
click at [280, 189] on div "gsap . registerPlugin ( ScrollTrigger ) ; function initStackingCardsParallax ( …" at bounding box center [276, 211] width 284 height 317
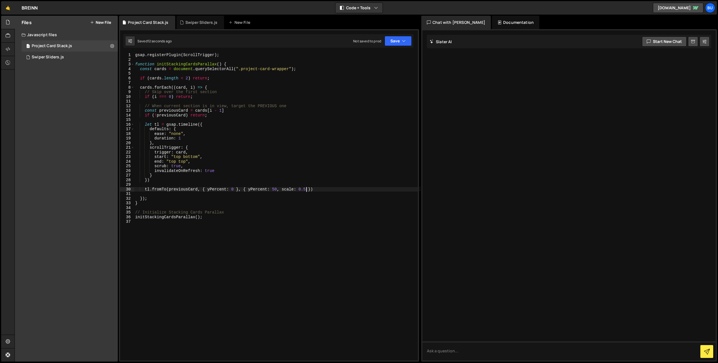
click at [266, 152] on div "gsap . registerPlugin ( ScrollTrigger ) ; function initStackingCardsParallax ( …" at bounding box center [276, 211] width 284 height 317
drag, startPoint x: 305, startPoint y: 189, endPoint x: 302, endPoint y: 186, distance: 4.6
click at [305, 189] on div "gsap . registerPlugin ( ScrollTrigger ) ; function initStackingCardsParallax ( …" at bounding box center [276, 211] width 284 height 317
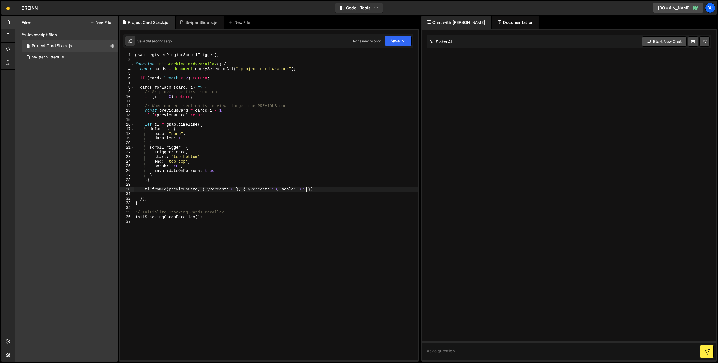
click at [239, 175] on div "gsap . registerPlugin ( ScrollTrigger ) ; function initStackingCardsParallax ( …" at bounding box center [276, 211] width 284 height 317
click at [246, 159] on div "gsap . registerPlugin ( ScrollTrigger ) ; function initStackingCardsParallax ( …" at bounding box center [276, 211] width 284 height 317
click at [182, 163] on div "gsap . registerPlugin ( ScrollTrigger ) ; function initStackingCardsParallax ( …" at bounding box center [276, 211] width 284 height 317
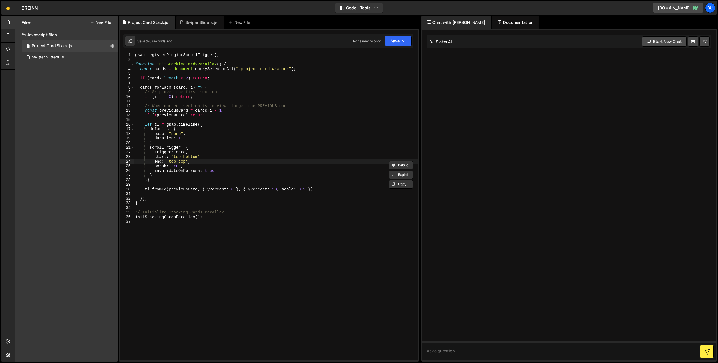
click at [202, 160] on div "gsap . registerPlugin ( ScrollTrigger ) ; function initStackingCardsParallax ( …" at bounding box center [276, 211] width 284 height 317
click at [208, 156] on div "gsap . registerPlugin ( ScrollTrigger ) ; function initStackingCardsParallax ( …" at bounding box center [276, 211] width 284 height 317
click at [208, 161] on div "gsap . registerPlugin ( ScrollTrigger ) ; function initStackingCardsParallax ( …" at bounding box center [276, 211] width 284 height 317
click at [180, 162] on div "gsap . registerPlugin ( ScrollTrigger ) ; function initStackingCardsParallax ( …" at bounding box center [276, 211] width 284 height 317
drag, startPoint x: 180, startPoint y: 162, endPoint x: 184, endPoint y: 158, distance: 5.0
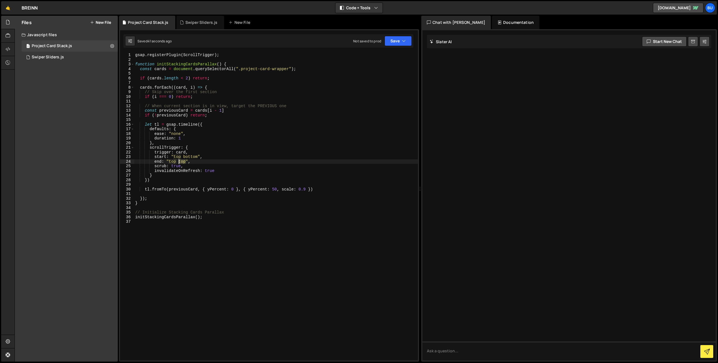
click at [180, 162] on div "gsap . registerPlugin ( ScrollTrigger ) ; function initStackingCardsParallax ( …" at bounding box center [276, 211] width 284 height 317
drag, startPoint x: 211, startPoint y: 157, endPoint x: 207, endPoint y: 164, distance: 8.2
click at [211, 157] on div "gsap . registerPlugin ( ScrollTrigger ) ; function initStackingCardsParallax ( …" at bounding box center [276, 211] width 284 height 317
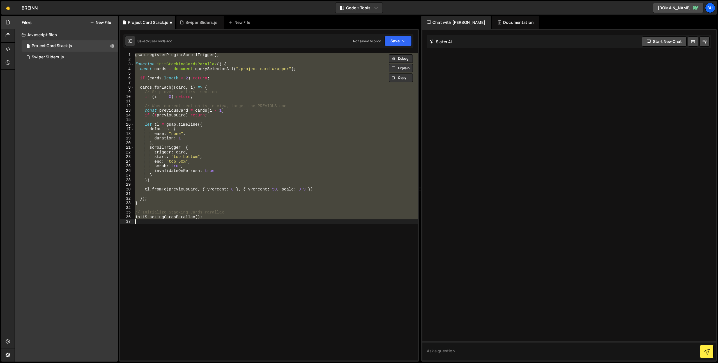
click at [190, 164] on div "gsap . registerPlugin ( ScrollTrigger ) ; function initStackingCardsParallax ( …" at bounding box center [276, 207] width 284 height 308
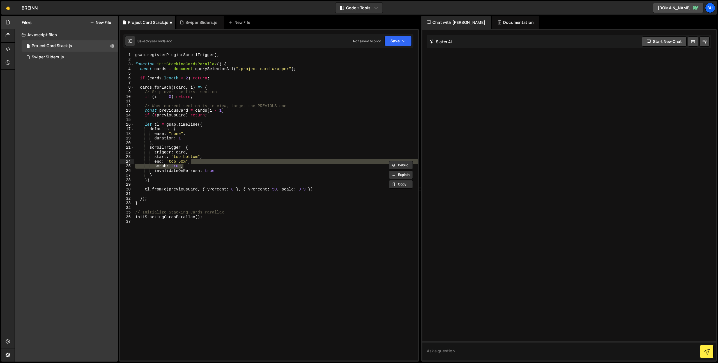
click at [180, 161] on div "gsap . registerPlugin ( ScrollTrigger ) ; function initStackingCardsParallax ( …" at bounding box center [276, 211] width 284 height 317
click at [180, 162] on div "gsap . registerPlugin ( ScrollTrigger ) ; function initStackingCardsParallax ( …" at bounding box center [276, 211] width 284 height 317
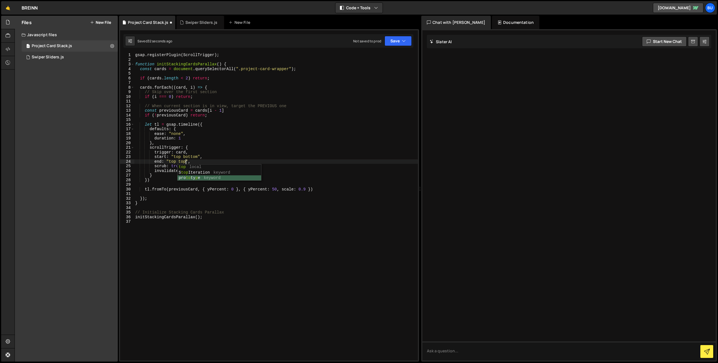
click at [221, 128] on div "gsap . registerPlugin ( ScrollTrigger ) ; function initStackingCardsParallax ( …" at bounding box center [276, 211] width 284 height 317
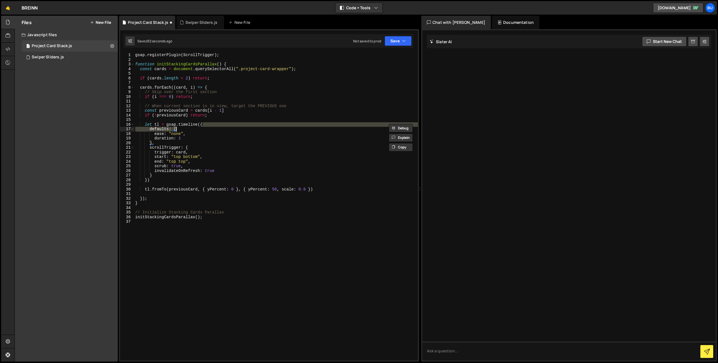
click at [191, 158] on div "gsap . registerPlugin ( ScrollTrigger ) ; function initStackingCardsParallax ( …" at bounding box center [276, 211] width 284 height 317
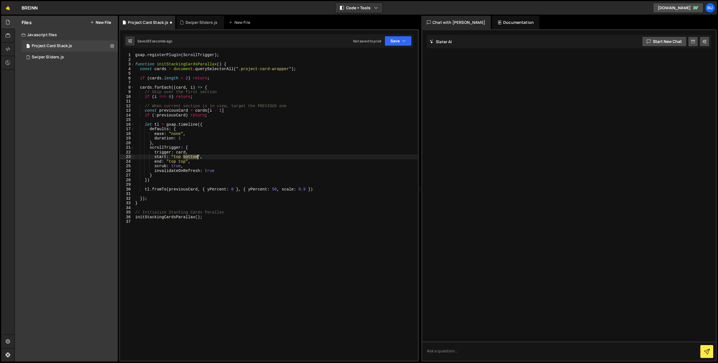
drag, startPoint x: 190, startPoint y: 158, endPoint x: 188, endPoint y: 155, distance: 4.2
click at [190, 158] on div "gsap . registerPlugin ( ScrollTrigger ) ; function initStackingCardsParallax ( …" at bounding box center [276, 211] width 284 height 317
drag, startPoint x: 265, startPoint y: 135, endPoint x: 235, endPoint y: 148, distance: 32.4
click at [265, 135] on div "gsap . registerPlugin ( ScrollTrigger ) ; function initStackingCardsParallax ( …" at bounding box center [276, 211] width 284 height 317
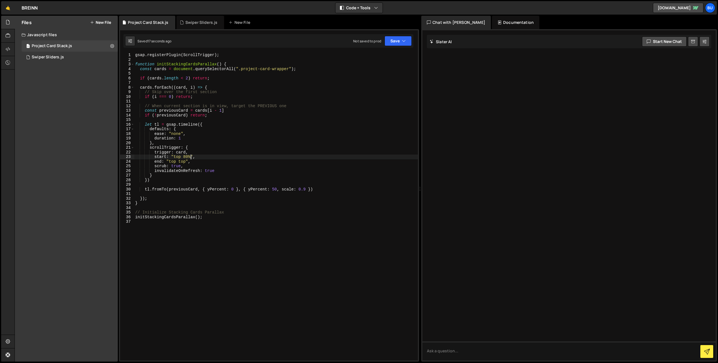
scroll to position [0, 3]
click at [206, 163] on div "gsap . registerPlugin ( ScrollTrigger ) ; function initStackingCardsParallax ( …" at bounding box center [276, 211] width 284 height 317
click at [213, 162] on div "gsap . registerPlugin ( ScrollTrigger ) ; function initStackingCardsParallax ( …" at bounding box center [276, 211] width 284 height 317
click at [209, 163] on div "gsap . registerPlugin ( ScrollTrigger ) ; function initStackingCardsParallax ( …" at bounding box center [276, 211] width 284 height 317
click at [398, 39] on button "Save" at bounding box center [398, 41] width 27 height 10
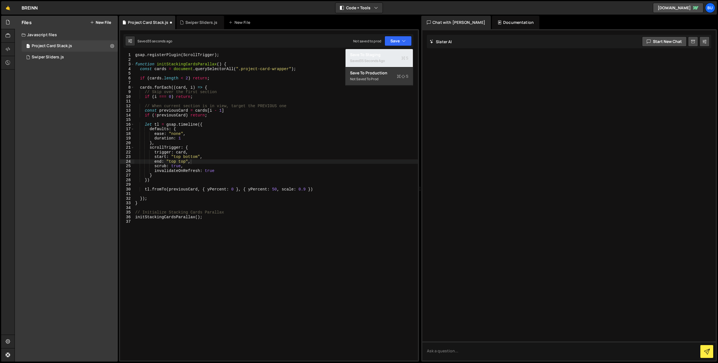
click at [385, 60] on div "35 seconds ago" at bounding box center [372, 60] width 25 height 5
click at [287, 105] on div "gsap . registerPlugin ( ScrollTrigger ) ; function initStackingCardsParallax ( …" at bounding box center [276, 211] width 284 height 317
click at [295, 109] on div "gsap . registerPlugin ( ScrollTrigger ) ; function initStackingCardsParallax ( …" at bounding box center [276, 211] width 284 height 317
click at [304, 104] on div "gsap . registerPlugin ( ScrollTrigger ) ; function initStackingCardsParallax ( …" at bounding box center [276, 211] width 284 height 317
click at [294, 111] on div "gsap . registerPlugin ( ScrollTrigger ) ; function initStackingCardsParallax ( …" at bounding box center [276, 211] width 284 height 317
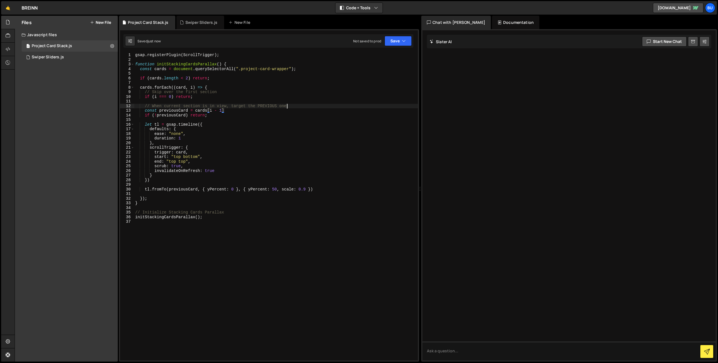
click at [300, 107] on div "gsap . registerPlugin ( ScrollTrigger ) ; function initStackingCardsParallax ( …" at bounding box center [276, 211] width 284 height 317
click at [290, 111] on div "gsap . registerPlugin ( ScrollTrigger ) ; function initStackingCardsParallax ( …" at bounding box center [276, 211] width 284 height 317
drag, startPoint x: 308, startPoint y: 104, endPoint x: 290, endPoint y: 109, distance: 18.6
click at [308, 104] on div "gsap . registerPlugin ( ScrollTrigger ) ; function initStackingCardsParallax ( …" at bounding box center [276, 211] width 284 height 317
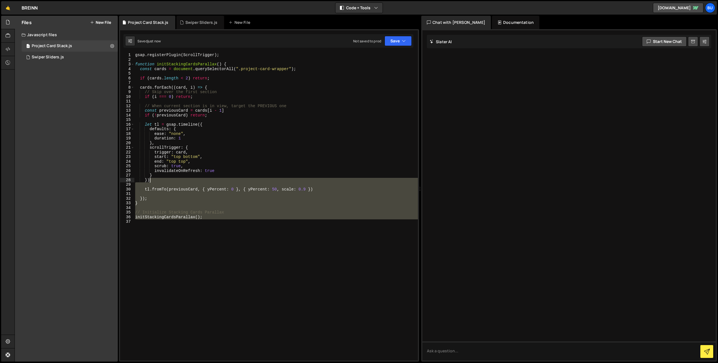
drag, startPoint x: 204, startPoint y: 245, endPoint x: 100, endPoint y: 11, distance: 256.3
click at [90, 23] on div "Files New File Create your first file Get started by starting a Javascript or C…" at bounding box center [366, 189] width 703 height 346
type textarea "gsap.registerPlugin(ScrollTrigger);"
